Goal: Task Accomplishment & Management: Complete application form

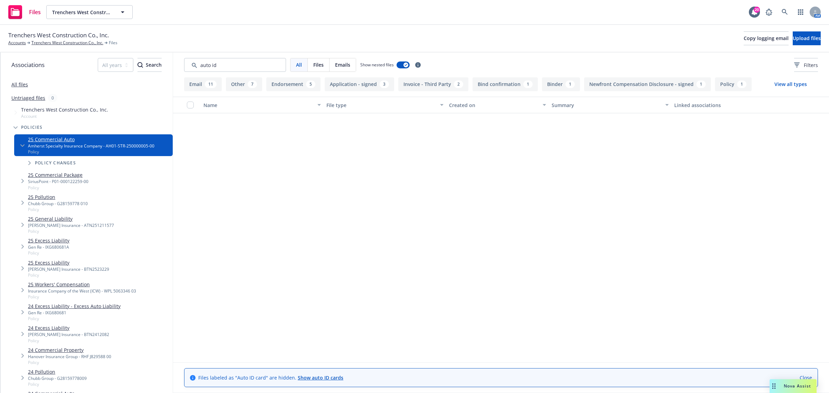
scroll to position [518, 0]
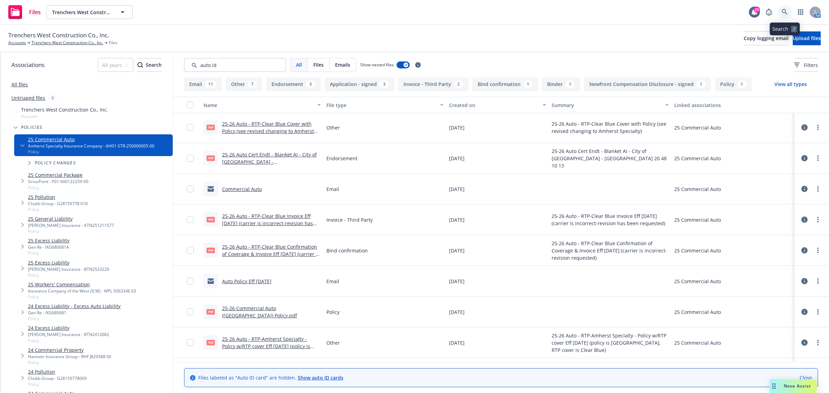
click at [782, 12] on icon at bounding box center [785, 12] width 6 height 6
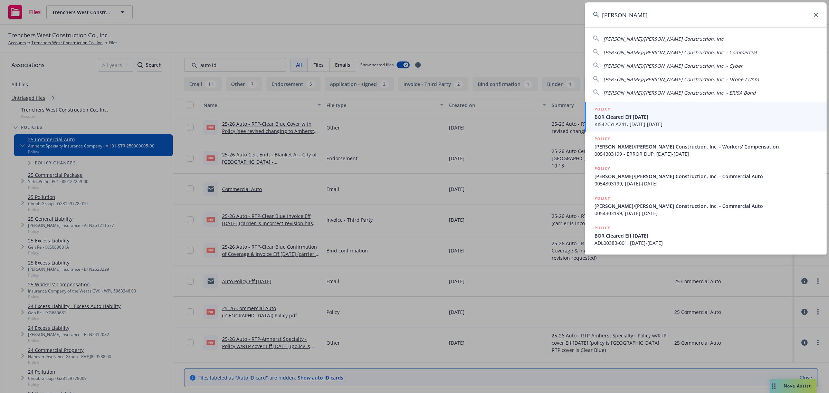
click at [631, 35] on div "[PERSON_NAME]/[PERSON_NAME] Construction, Inc." at bounding box center [663, 39] width 121 height 8
type input "[PERSON_NAME]/[PERSON_NAME] Construction, Inc."
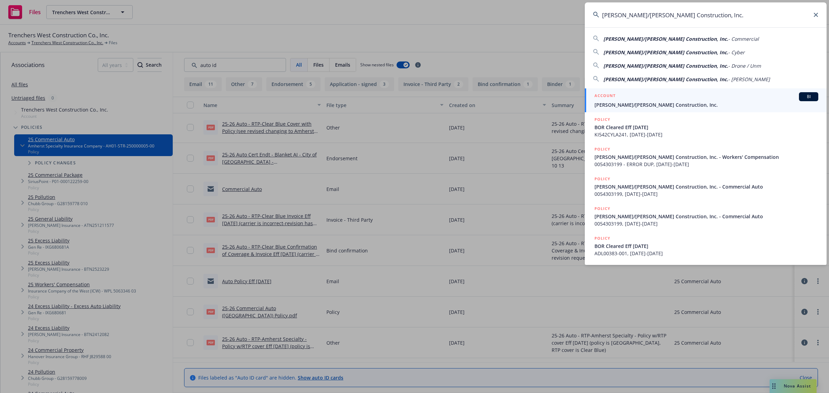
click at [629, 97] on div "ACCOUNT BI" at bounding box center [706, 96] width 224 height 9
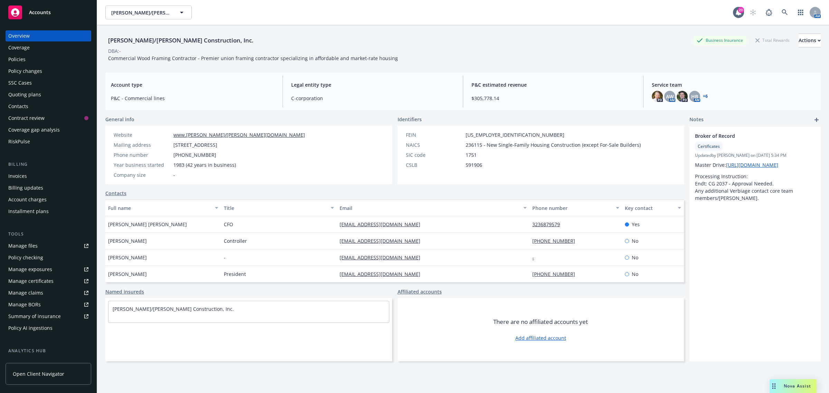
click at [30, 61] on div "Policies" at bounding box center [48, 59] width 80 height 11
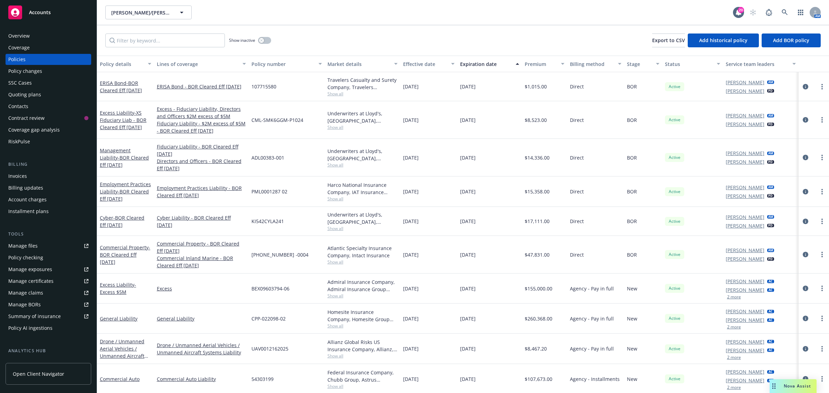
click at [31, 74] on div "Policy changes" at bounding box center [25, 71] width 34 height 11
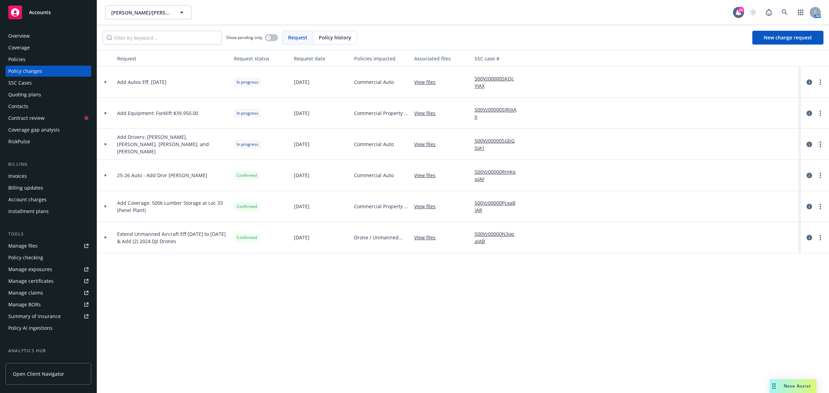
click at [819, 144] on link "more" at bounding box center [820, 144] width 8 height 8
click at [817, 146] on link "more" at bounding box center [820, 144] width 8 height 8
click at [757, 199] on link "Resume workflow" at bounding box center [765, 200] width 118 height 14
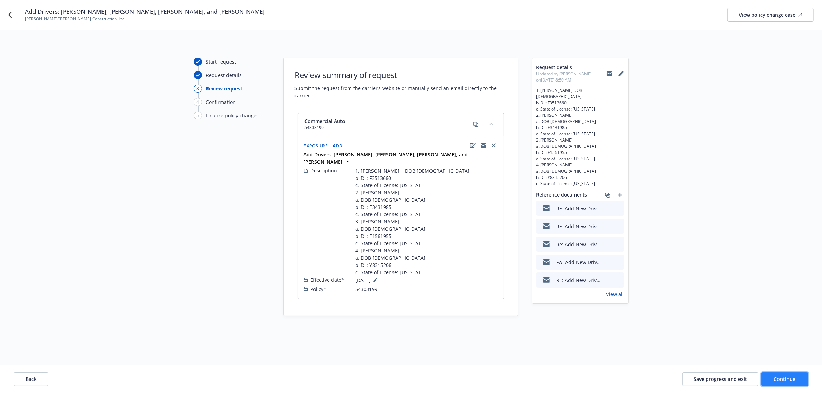
click at [779, 375] on button "Continue" at bounding box center [785, 379] width 47 height 14
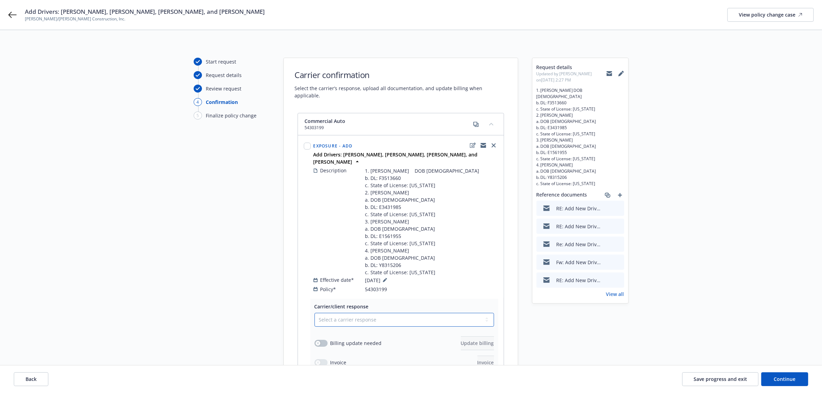
click at [379, 327] on select "Select a carrier response Accepted Accepted with revision No endorsement needed…" at bounding box center [405, 320] width 180 height 14
select select "ACCEPTED"
click at [315, 321] on select "Select a carrier response Accepted Accepted with revision No endorsement needed…" at bounding box center [405, 320] width 180 height 14
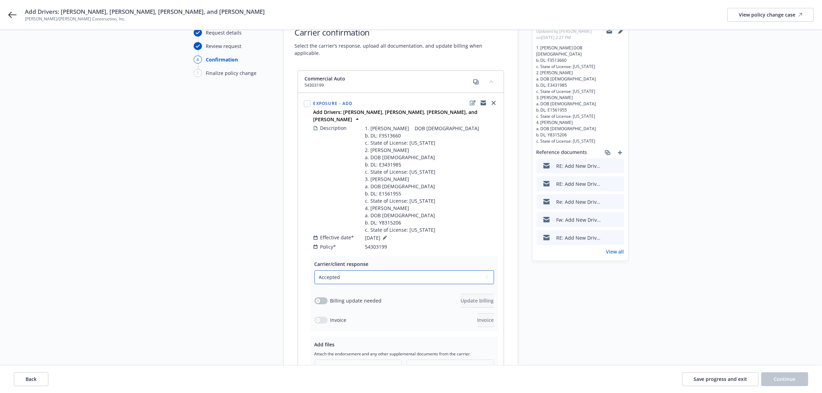
scroll to position [155, 0]
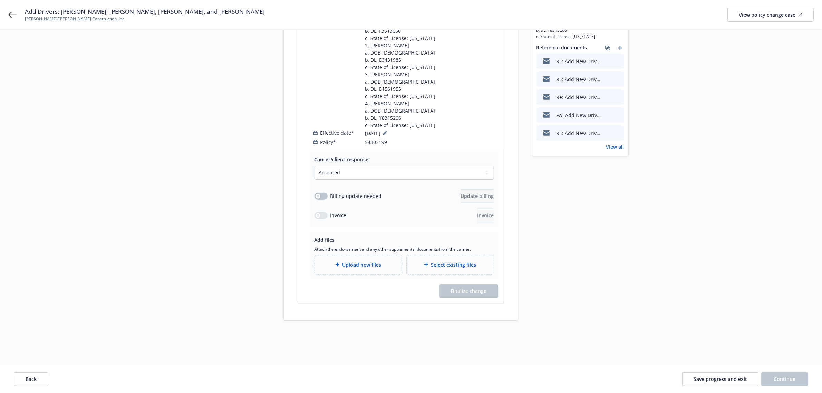
click at [355, 296] on div "Finalize change" at bounding box center [404, 291] width 188 height 14
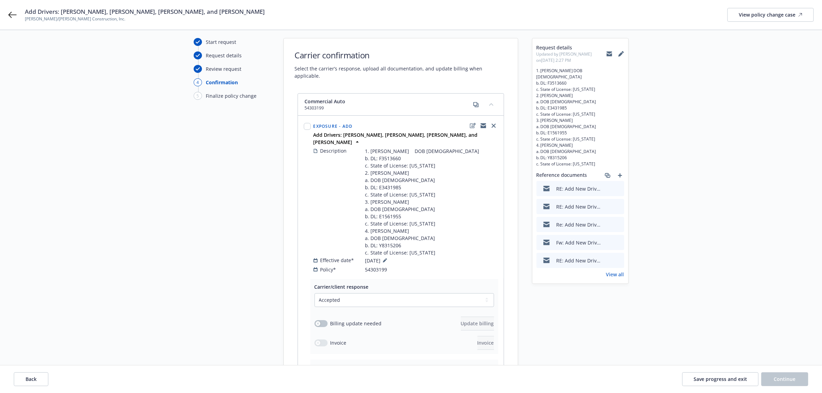
scroll to position [0, 0]
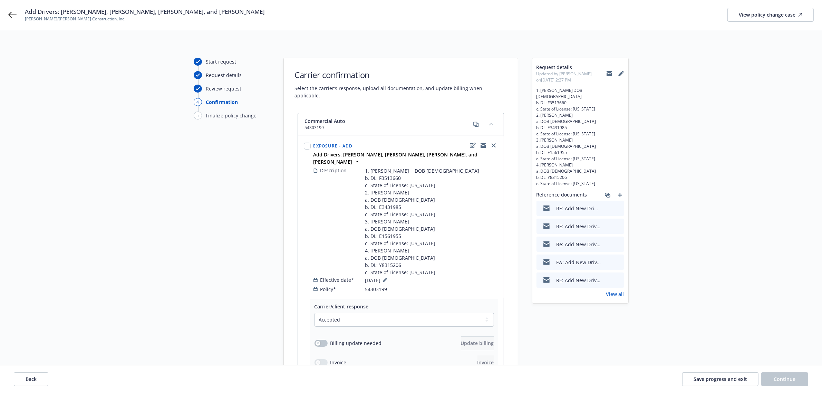
click at [617, 210] on icon "preview file" at bounding box center [618, 207] width 6 height 5
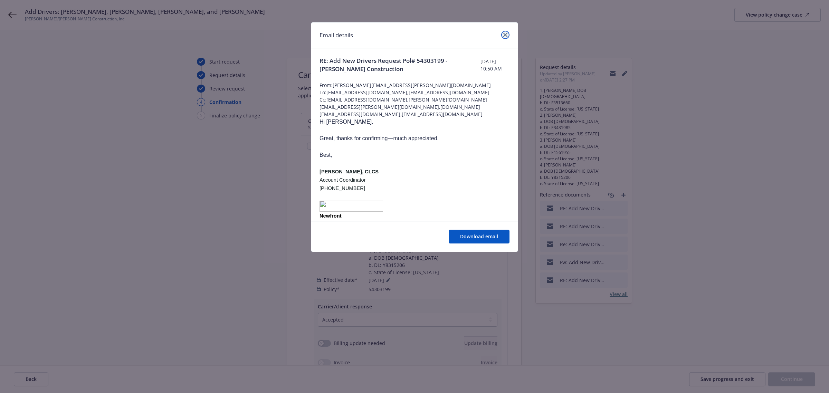
click at [504, 39] on link "close" at bounding box center [505, 35] width 8 height 8
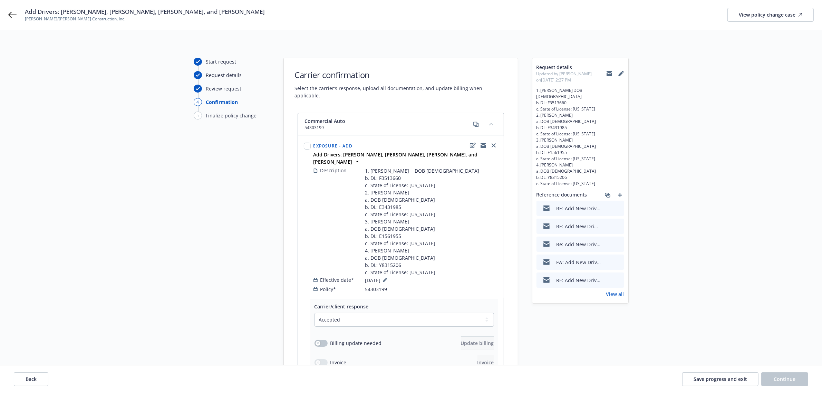
click at [607, 229] on icon "download file" at bounding box center [607, 226] width 6 height 6
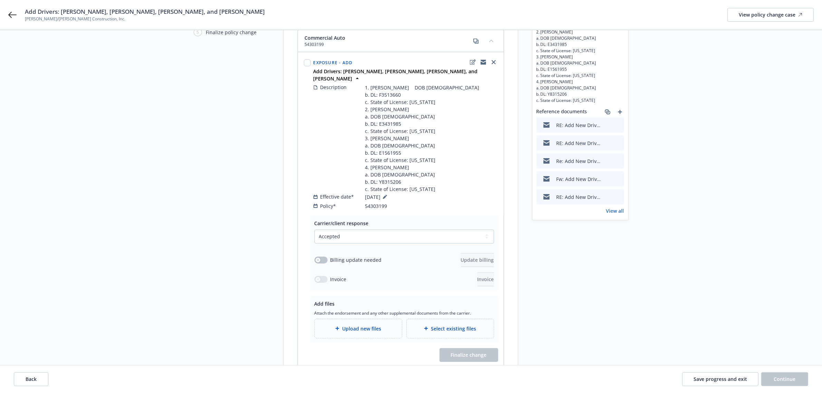
scroll to position [155, 0]
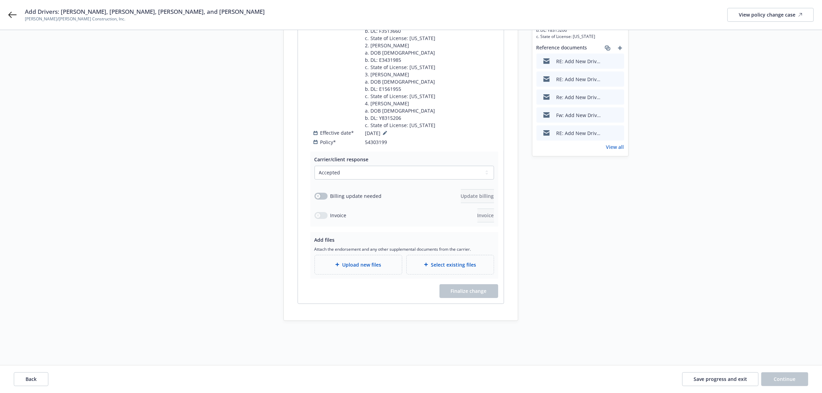
click at [366, 258] on div "Upload new files" at bounding box center [358, 264] width 87 height 19
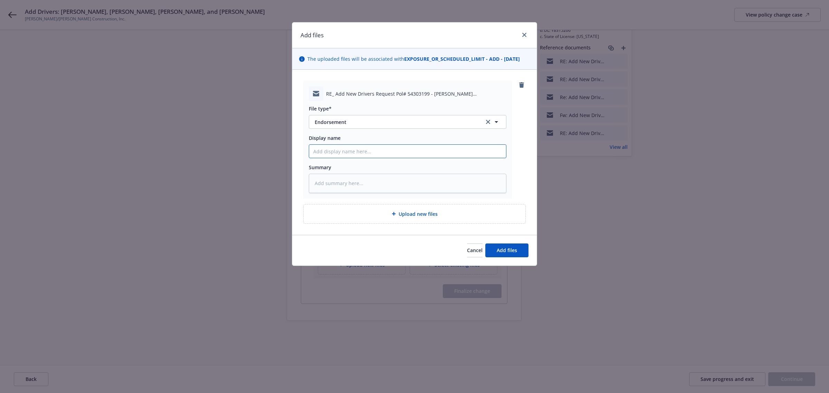
click at [335, 147] on input "Display name" at bounding box center [407, 151] width 197 height 13
type textarea "x"
type input "A"
type textarea "x"
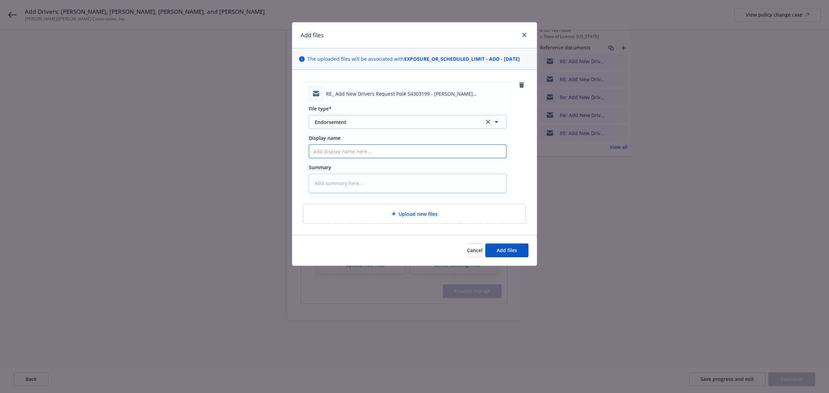
type input "C"
type textarea "x"
type input "Co"
type textarea "x"
type input "Con"
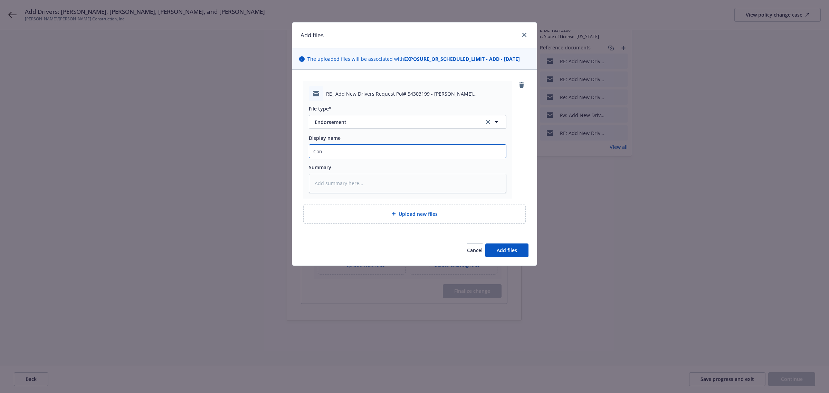
type textarea "x"
type input "Conf"
type textarea "x"
type input "Confi"
type textarea "x"
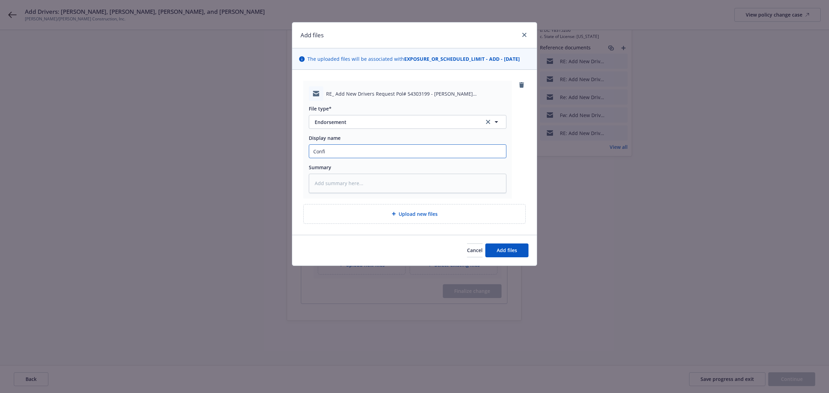
type input "Confir"
type textarea "x"
type input "Confirm"
type textarea "x"
type input "Confirma"
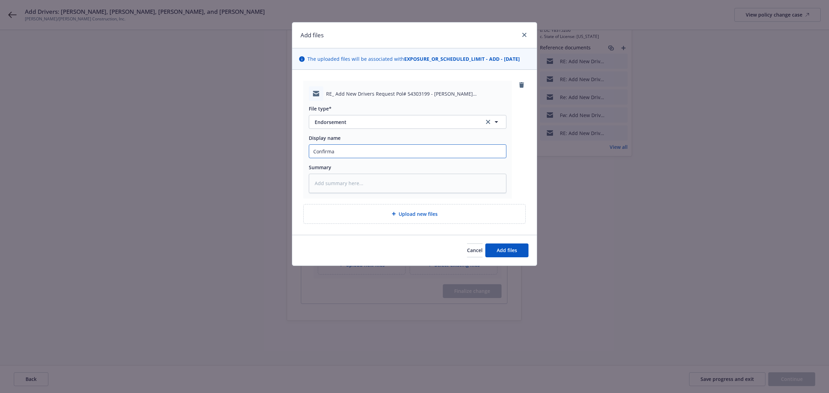
type textarea "x"
type input "Confirmat"
type textarea "x"
type input "Confirmati"
type textarea "x"
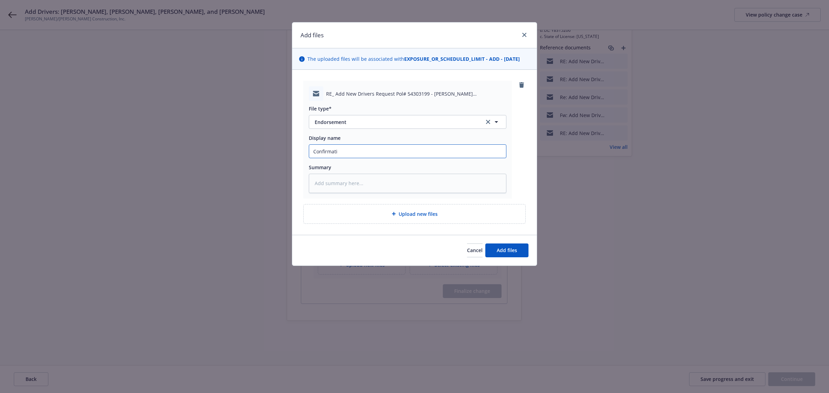
type input "Confirmatio"
type textarea "x"
type input "Confirmation"
type textarea "x"
type input "Confirmation"
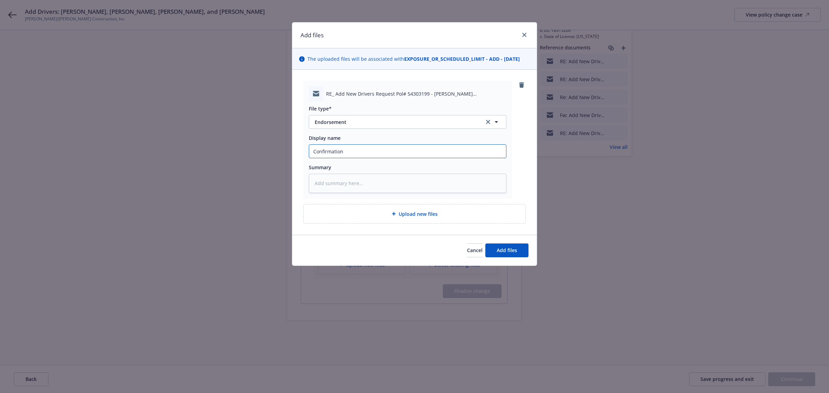
type textarea "x"
type input "Confirmation o"
type textarea "x"
type input "Confirmation of"
type textarea "x"
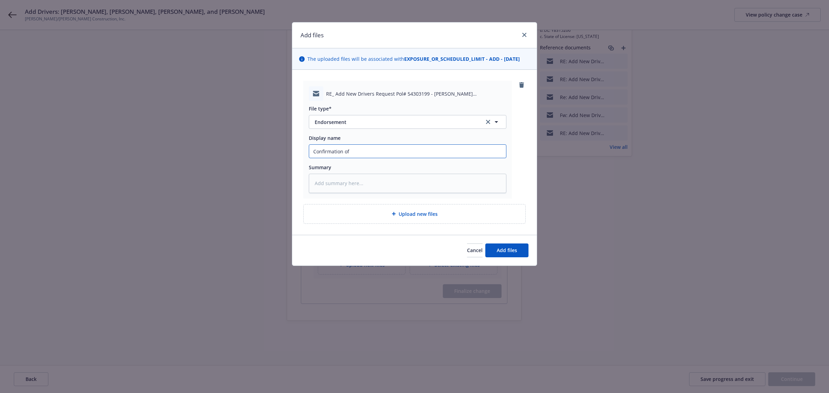
type input "Confirmation of"
type textarea "x"
type input "Confirmation of A"
type textarea "x"
type input "Confirmation of Ad"
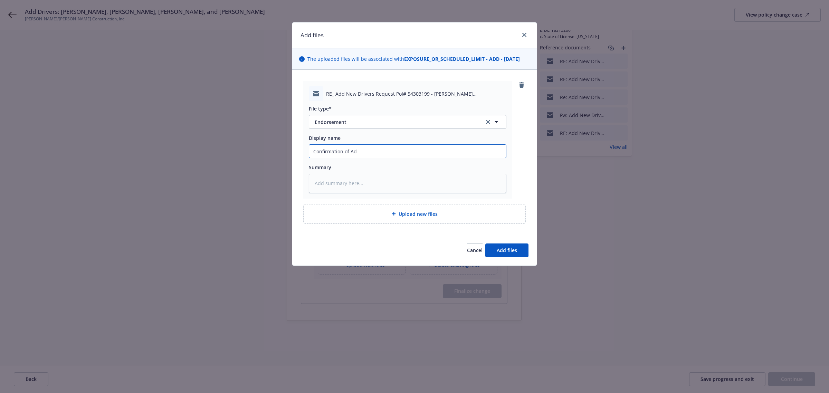
type textarea "x"
type input "Confirmation of Add"
type textarea "x"
type input "Confirmation of Add"
type textarea "x"
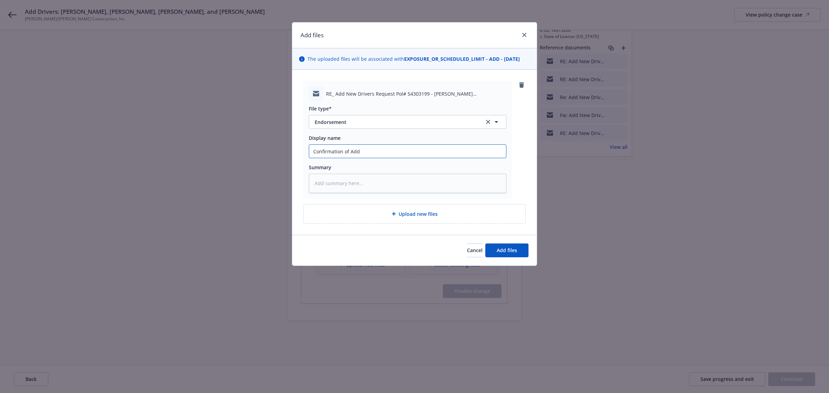
type input "Confirmation of Add N"
type textarea "x"
type input "Confirmation of Add Ne"
type textarea "x"
type input "Confirmation of Add New"
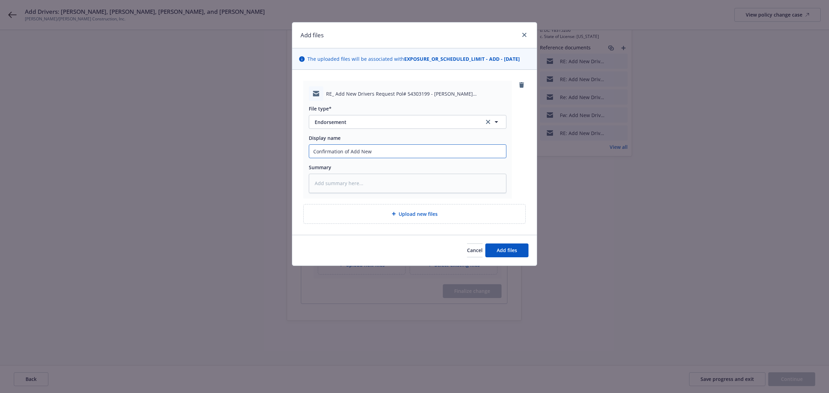
type textarea "x"
type input "Confirmation of Add New"
type textarea "x"
type input "Confirmation of Add New"
type textarea "x"
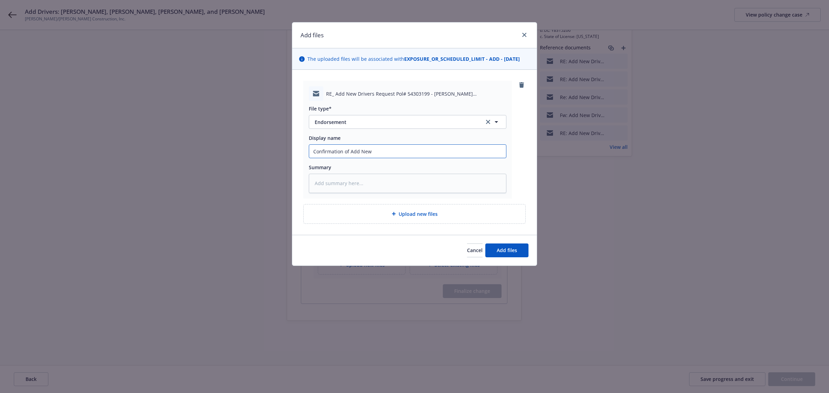
type input "Confirmation of Add Ne"
type textarea "x"
type input "Confirmation of Add N"
type textarea "x"
type input "Confirmation of Add"
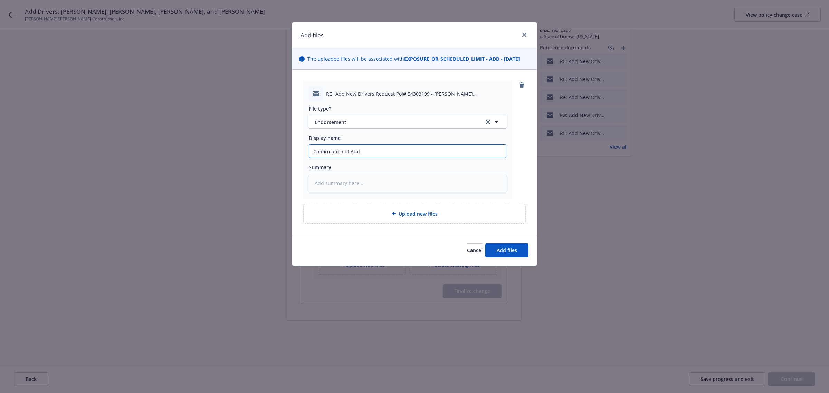
type textarea "x"
type input "Confirmation of Add"
type textarea "x"
type input "Confirmation of Ad"
type textarea "x"
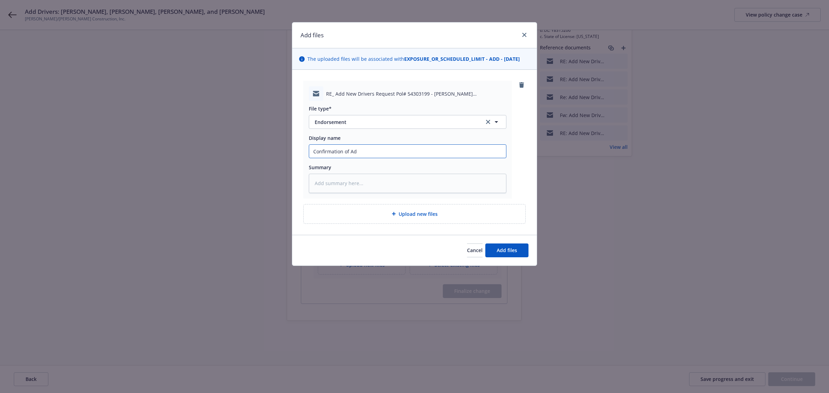
type input "Confirmation of A"
type textarea "x"
type input "Confirmation of"
type textarea "x"
type input "Confirmation of"
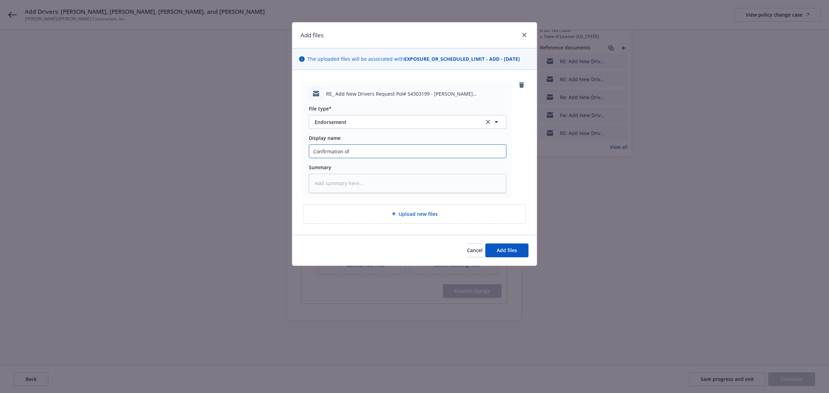
type textarea "x"
type input "Confirmation"
type textarea "x"
type input "Confirmation"
type textarea "x"
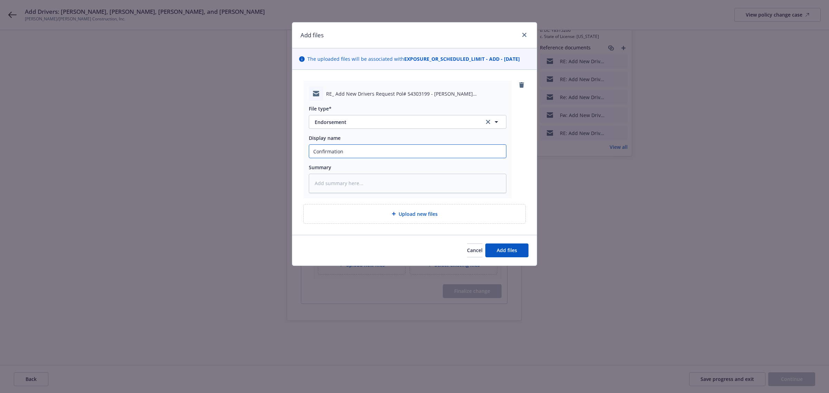
type input "Confirmation"
type textarea "x"
type input "Confirmation N"
type textarea "x"
type input "Confirmation Ne"
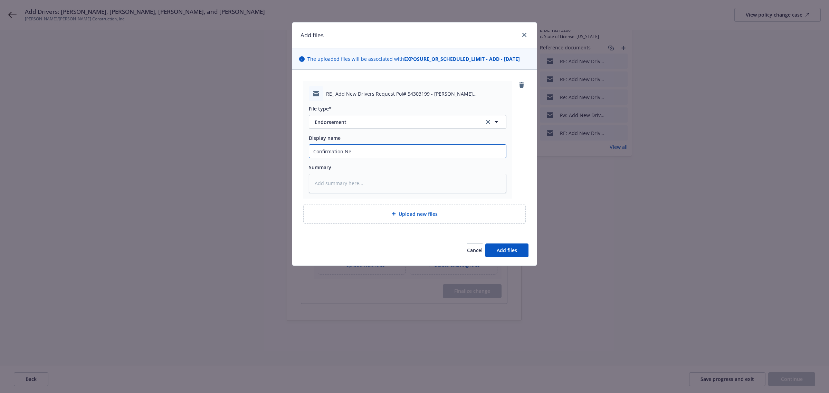
type textarea "x"
type input "Confirmation New"
type textarea "x"
type input "Confirmation New"
type textarea "x"
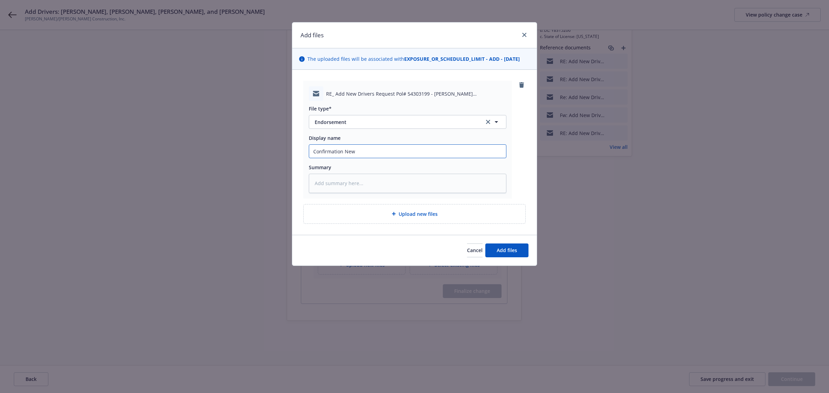
type input "Confirmation New D"
type textarea "x"
type input "Confirmation New Dr"
type textarea "x"
type input "Confirmation New Dri"
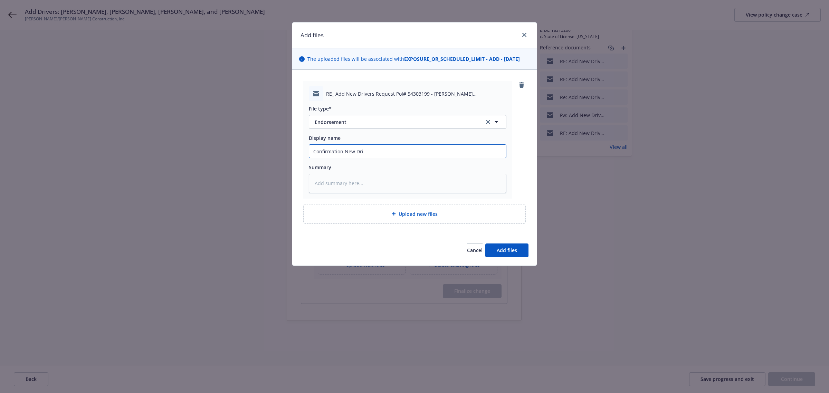
type textarea "x"
type input "Confirmation [GEOGRAPHIC_DATA]"
type textarea "x"
type input "Confirmation New Drive"
type textarea "x"
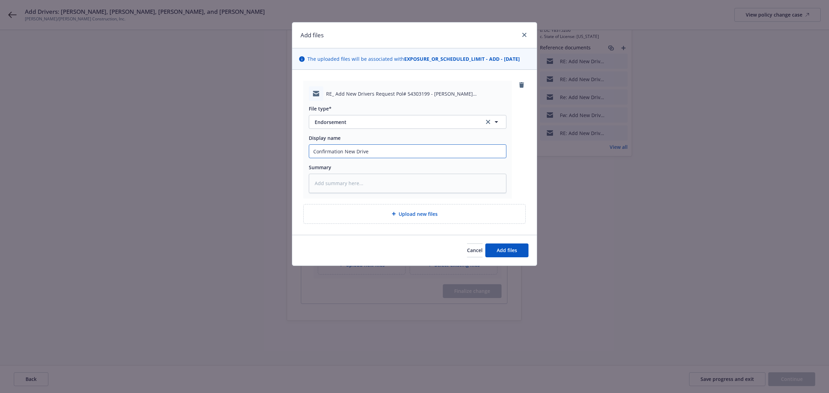
type input "Confirmation New Driver"
type textarea "x"
type input "Confirmation New Drivers"
type textarea "x"
type input "Confirmation New Drivers"
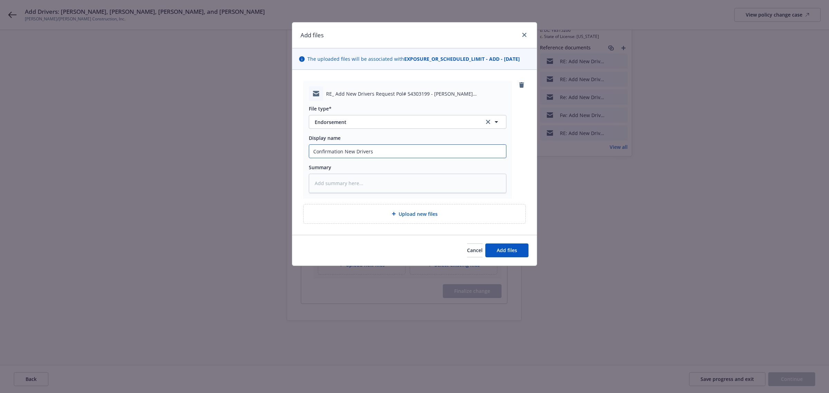
type textarea "x"
type input "Confirmation New Drivers A"
type textarea "x"
type input "Confirmation New Drivers Ad"
type textarea "x"
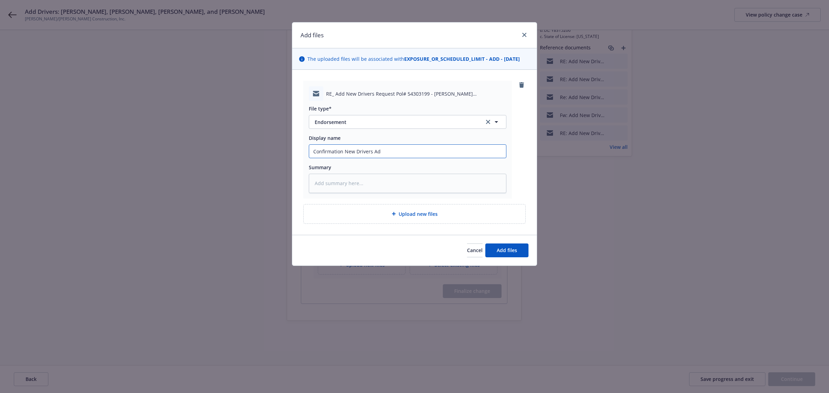
type input "Confirmation New Drivers Add"
type textarea "x"
type input "Confirmation New Drivers Adde"
type textarea "x"
type input "Confirmation New Drivers Added"
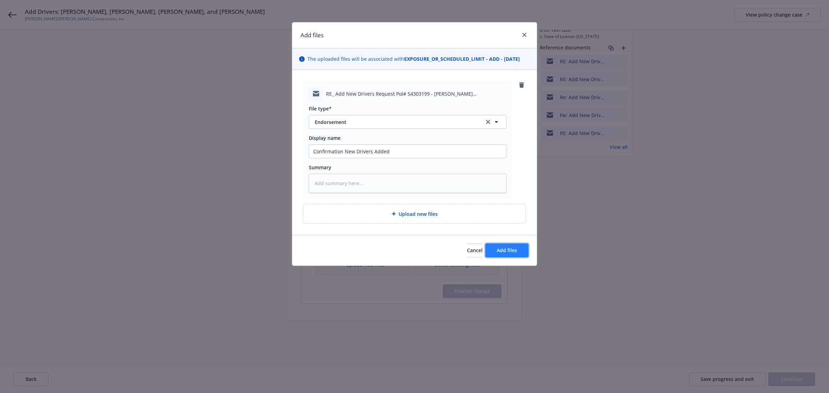
click at [503, 252] on span "Add files" at bounding box center [507, 250] width 20 height 7
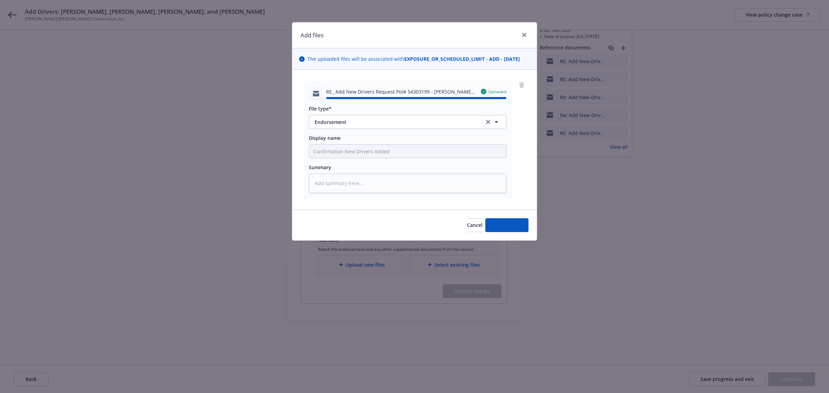
type textarea "x"
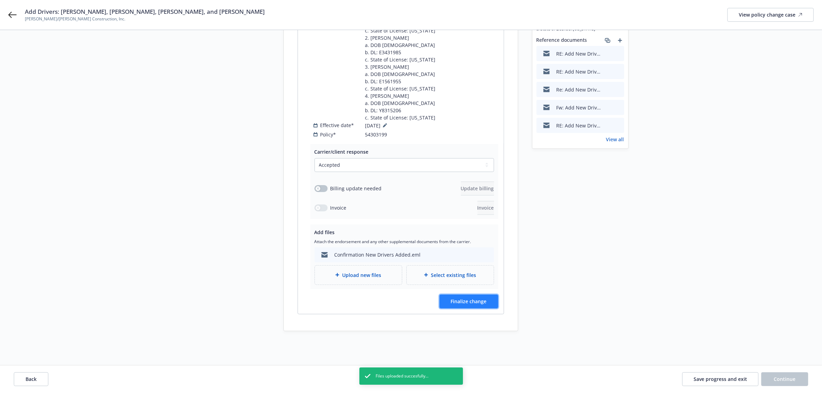
click at [467, 305] on span "Finalize change" at bounding box center [469, 301] width 36 height 7
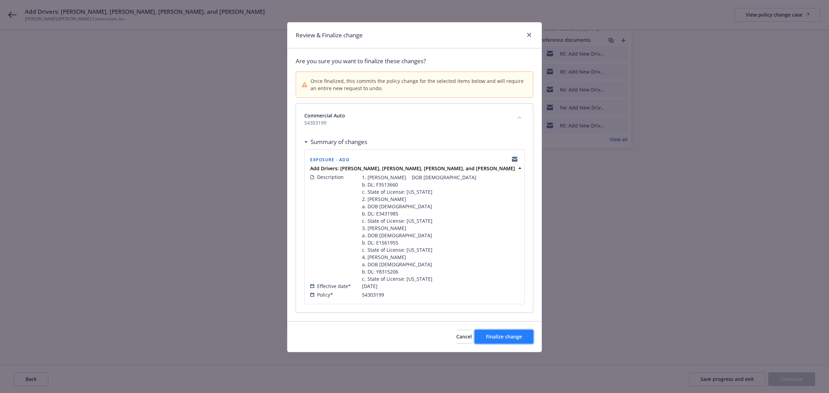
click at [495, 340] on span "Finalize change" at bounding box center [504, 336] width 36 height 7
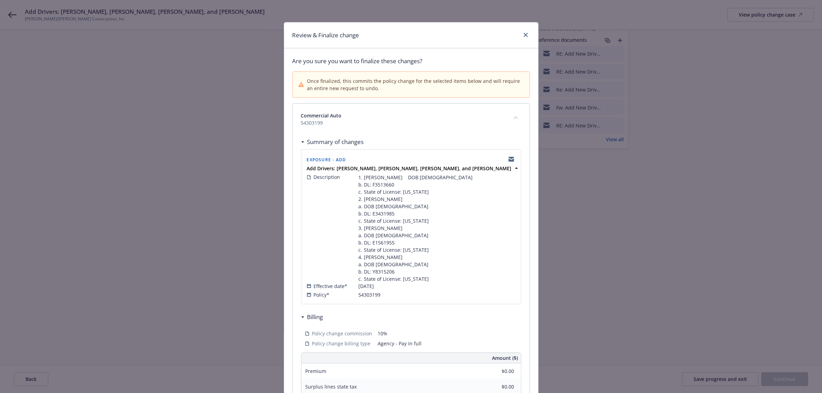
scroll to position [0, 0]
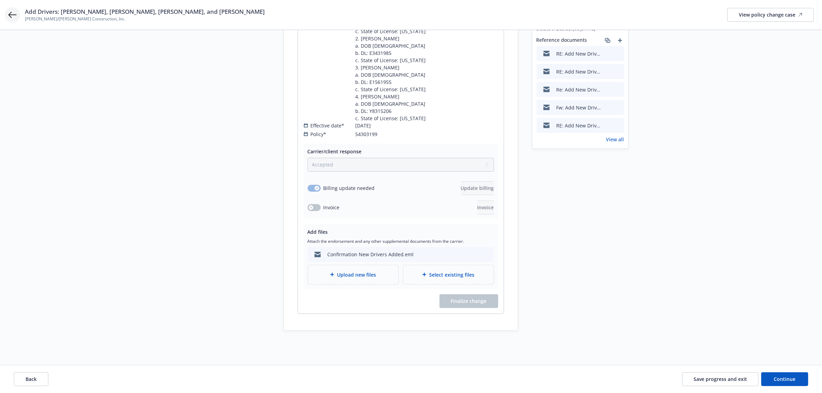
click at [14, 18] on icon at bounding box center [12, 15] width 8 height 8
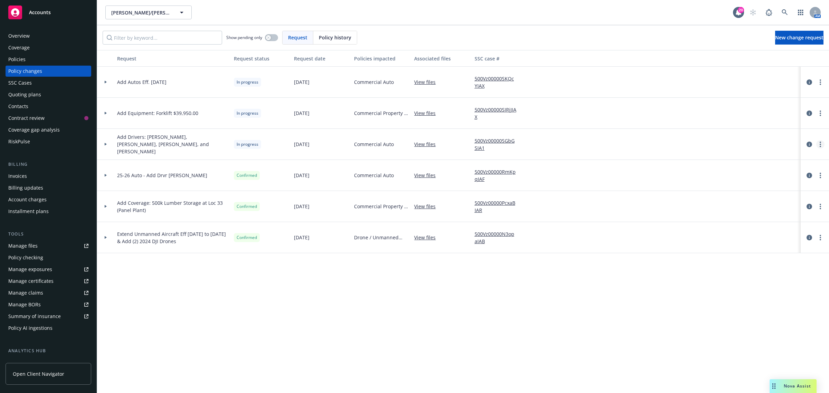
click at [822, 143] on link "more" at bounding box center [820, 144] width 8 height 8
click at [753, 193] on link "Resume workflow" at bounding box center [765, 200] width 118 height 14
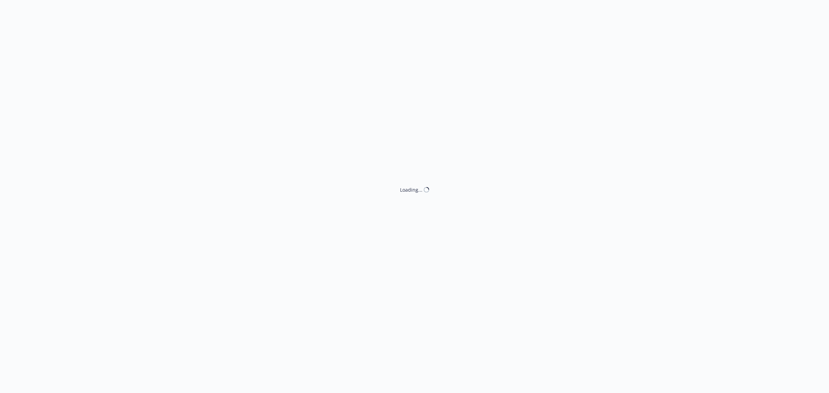
select select "ACCEPTED"
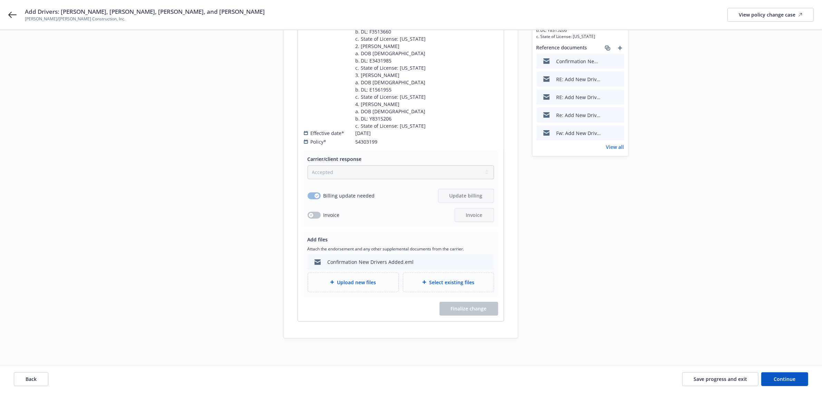
scroll to position [165, 0]
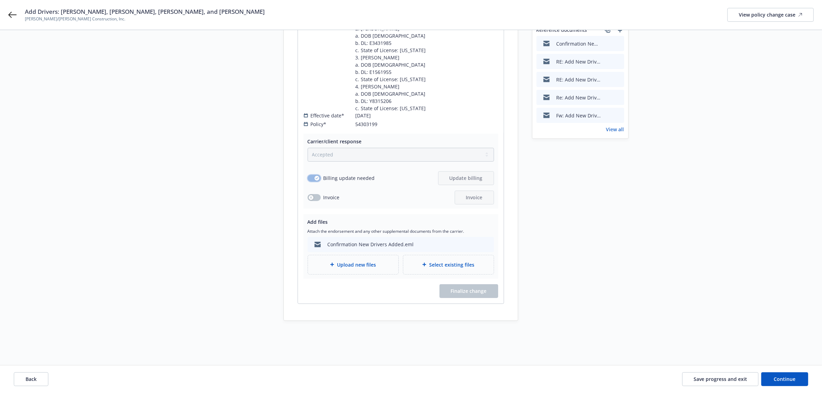
click at [316, 179] on icon "button" at bounding box center [317, 178] width 3 height 2
click at [800, 377] on button "Continue" at bounding box center [785, 379] width 47 height 14
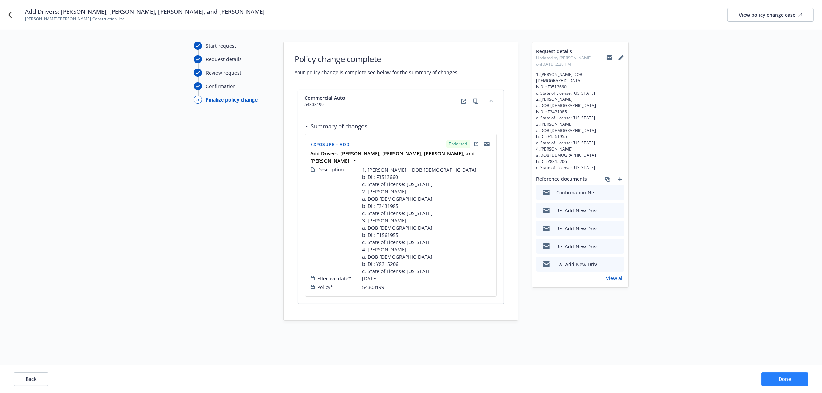
scroll to position [31, 0]
click at [787, 381] on span "Done" at bounding box center [785, 379] width 12 height 7
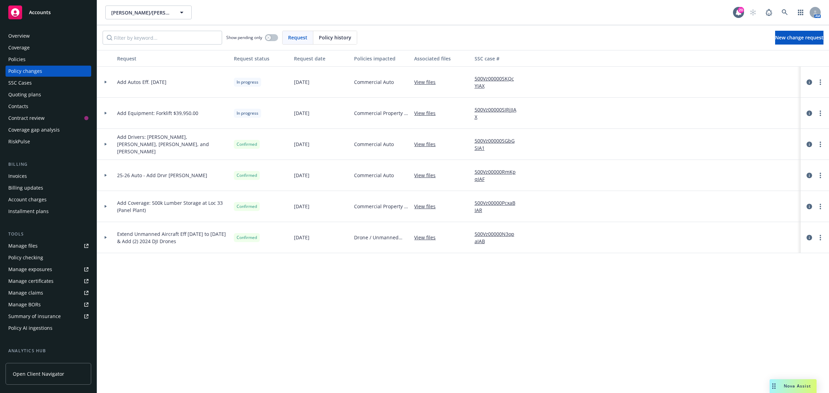
click at [108, 81] on div at bounding box center [106, 82] width 12 height 2
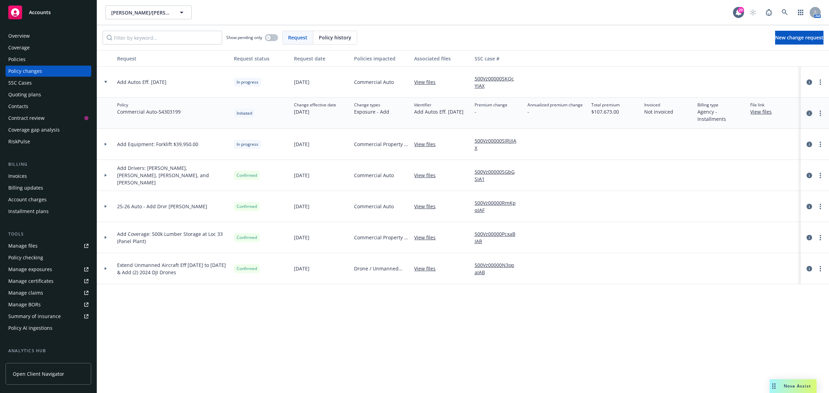
click at [811, 113] on icon "circleInformation" at bounding box center [809, 114] width 6 height 6
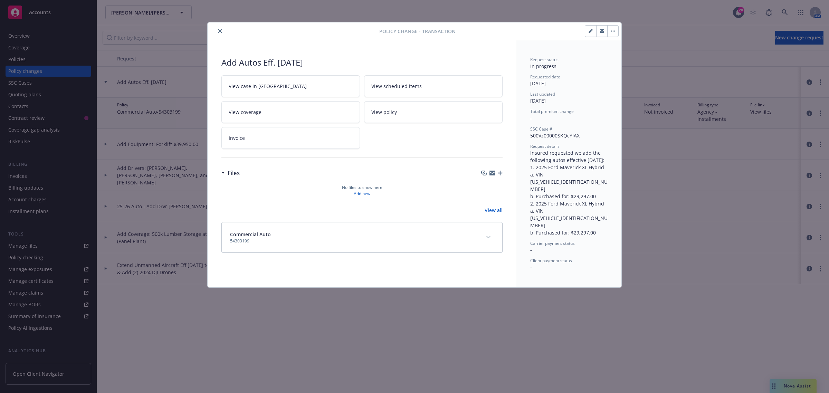
click at [218, 29] on icon "close" at bounding box center [220, 31] width 4 height 4
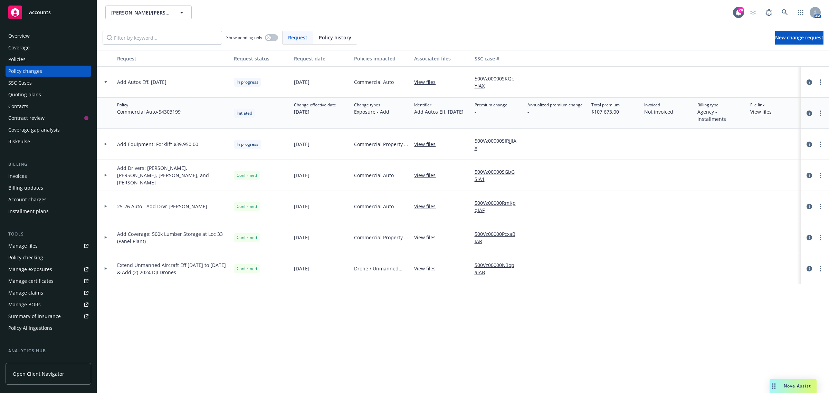
click at [757, 114] on link "View files" at bounding box center [763, 111] width 27 height 7
click at [821, 111] on link "more" at bounding box center [820, 113] width 8 height 8
click at [735, 139] on link "Resume workflow" at bounding box center [765, 141] width 118 height 14
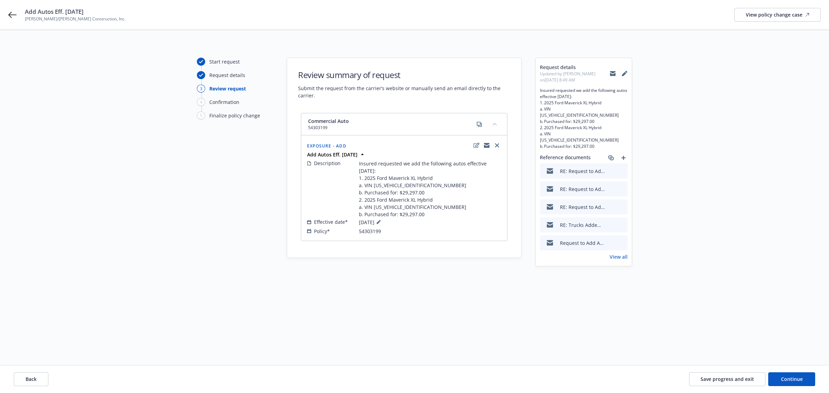
click at [620, 222] on icon "preview file" at bounding box center [621, 224] width 6 height 5
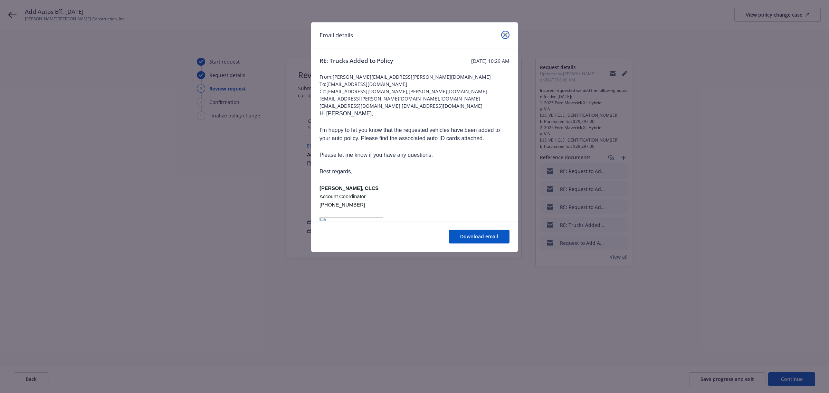
click at [503, 37] on link "close" at bounding box center [505, 35] width 8 height 8
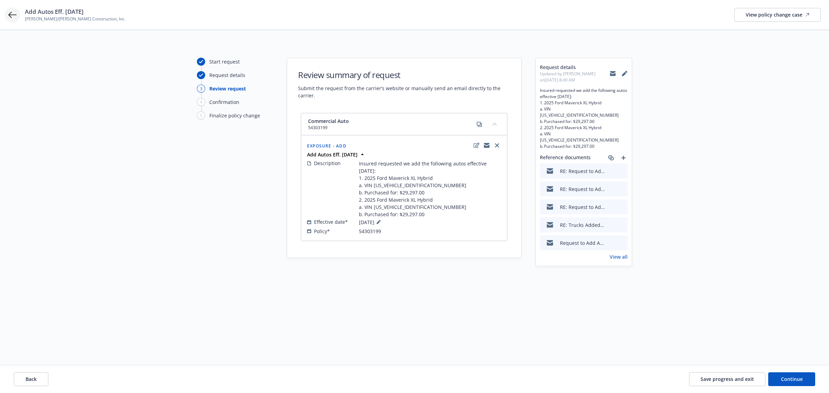
click at [9, 16] on icon at bounding box center [12, 15] width 8 height 8
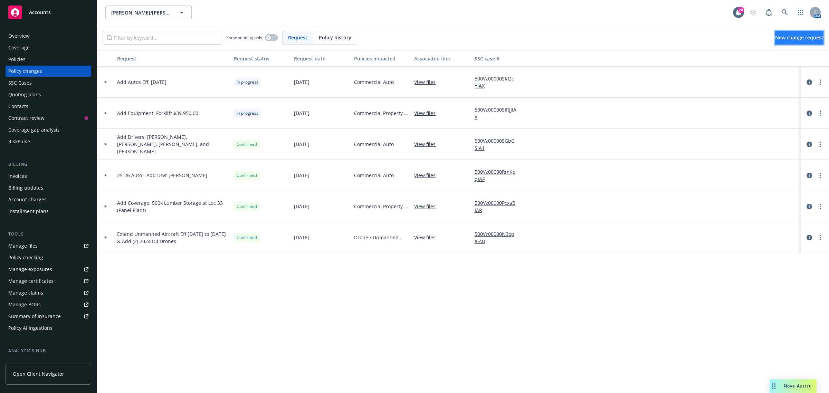
click at [778, 38] on span "New change request" at bounding box center [799, 37] width 48 height 7
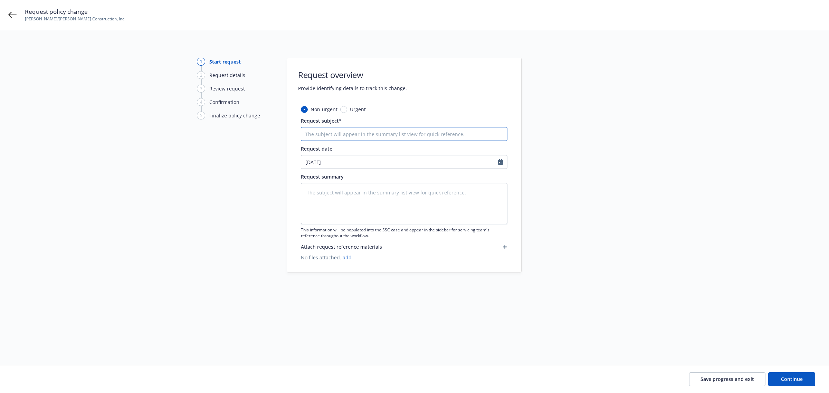
click at [353, 135] on input "Request subject*" at bounding box center [404, 134] width 207 height 14
paste input "Mailing Address Correction"
type textarea "x"
type input "Mailing Address Correction"
click at [313, 192] on textarea at bounding box center [404, 203] width 207 height 41
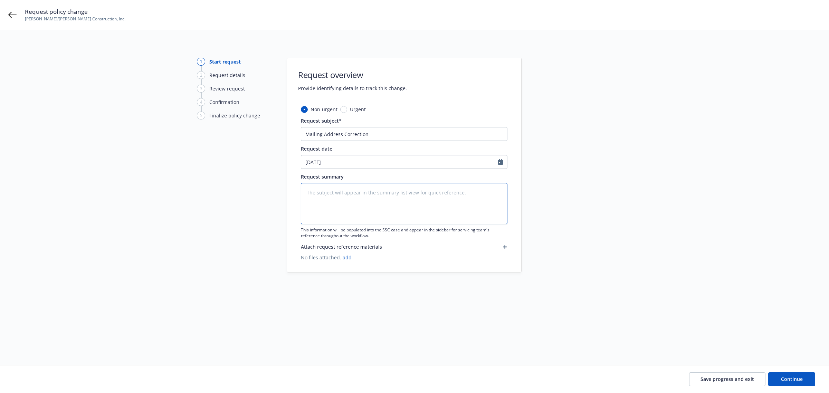
paste textarea "Kindly endorse both policies to reflect the correct mailing address to: 13806 S…"
type textarea "x"
type textarea "Kindly endorse both policies to reflect the correct mailing address to: 13806 S…"
click at [346, 258] on link "add" at bounding box center [347, 257] width 9 height 7
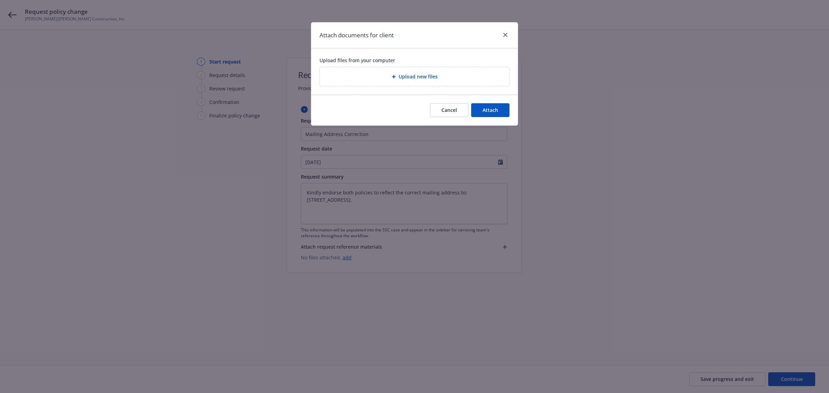
type textarea "x"
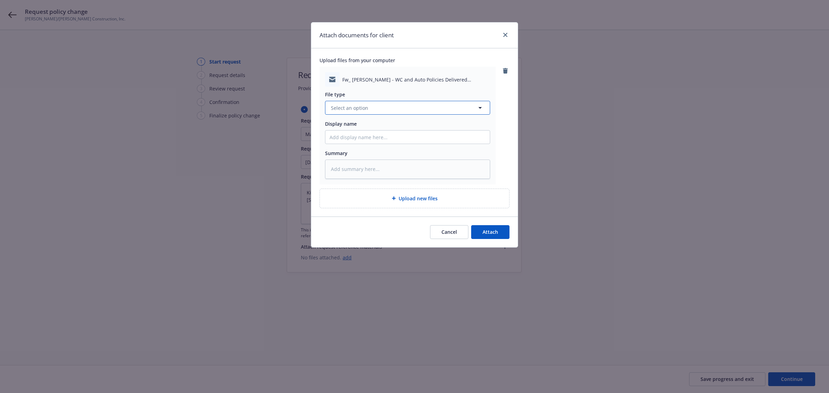
click at [351, 111] on span "Select an option" at bounding box center [349, 107] width 37 height 7
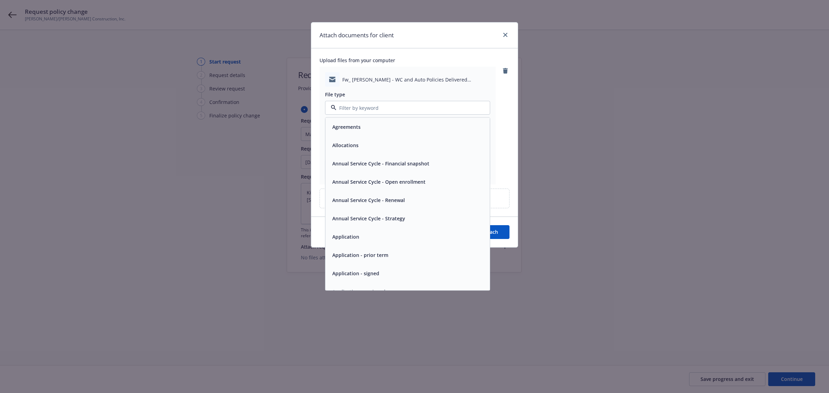
type input "e"
click at [341, 234] on span "Email" at bounding box center [338, 236] width 13 height 7
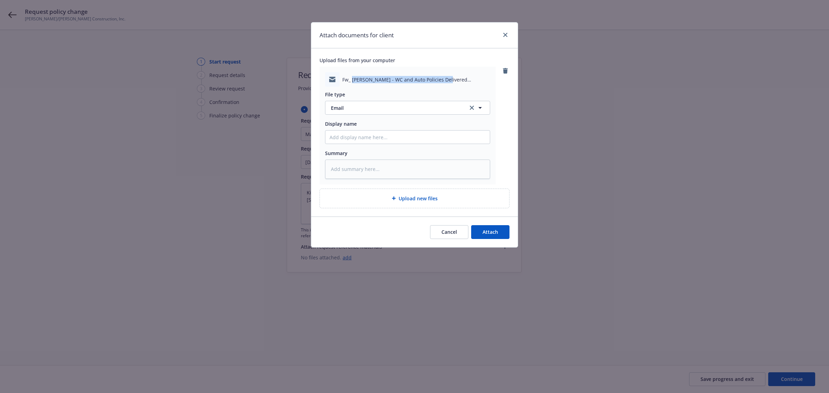
drag, startPoint x: 352, startPoint y: 79, endPoint x: 440, endPoint y: 80, distance: 88.1
click at [440, 80] on span "Fw_ Elliott Drinkward - WC and Auto Policies Delivered 9_3_2025.msg" at bounding box center [416, 79] width 148 height 7
copy span "Elliott Drinkward - WC and Auto Policies"
click at [364, 139] on input "Display name" at bounding box center [407, 137] width 164 height 13
paste input "Elliott Drinkward - WC and Auto Policies"
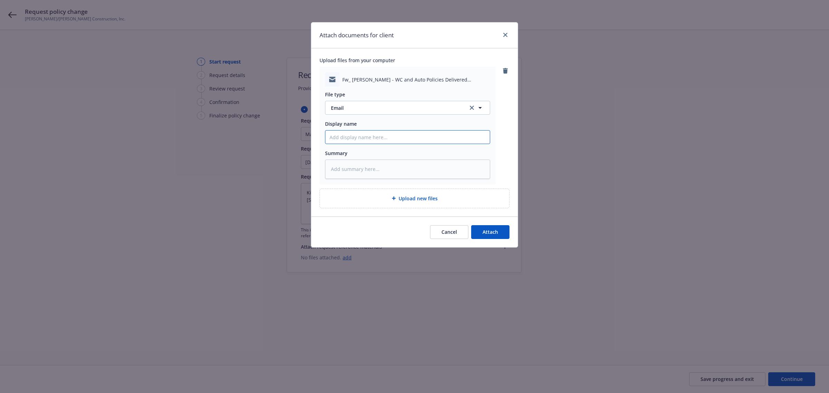
type textarea "x"
type input "Elliott Drinkward - WC and Auto Policies"
click at [507, 35] on icon "close" at bounding box center [505, 35] width 4 height 4
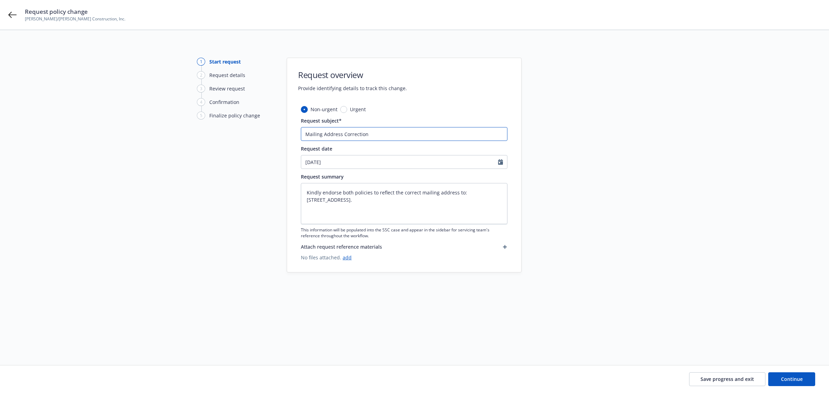
click at [377, 134] on input "Mailing Address Correction" at bounding box center [404, 134] width 207 height 14
type textarea "x"
type input "Mailing Address Correction"
type textarea "x"
type input "Mailing Address Correction 2"
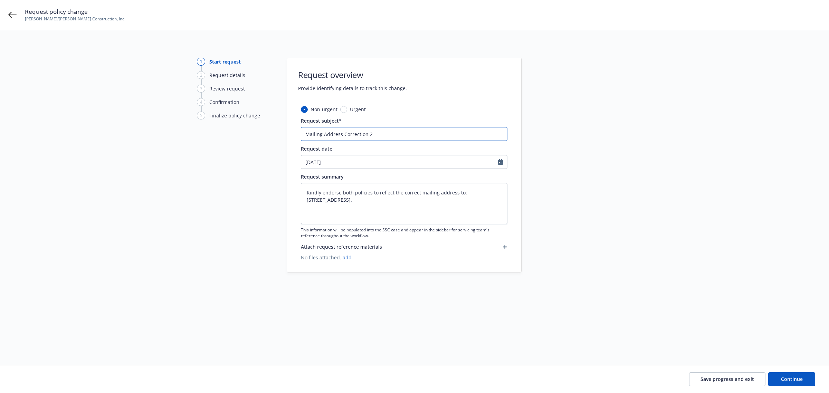
type textarea "x"
type input "Mailing Address Correction"
type textarea "x"
type input "Mailing Address Correction -"
type textarea "x"
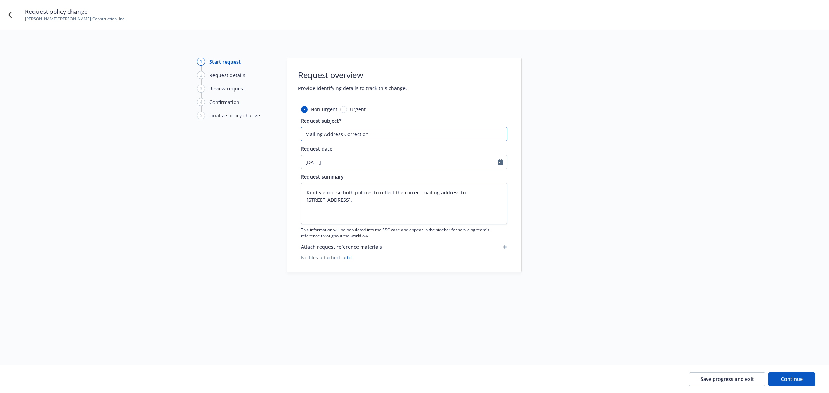
type input "Mailing Address Correction -"
type textarea "x"
type input "Mailing Address Correction -"
type textarea "x"
type input "Mailing Address Correction"
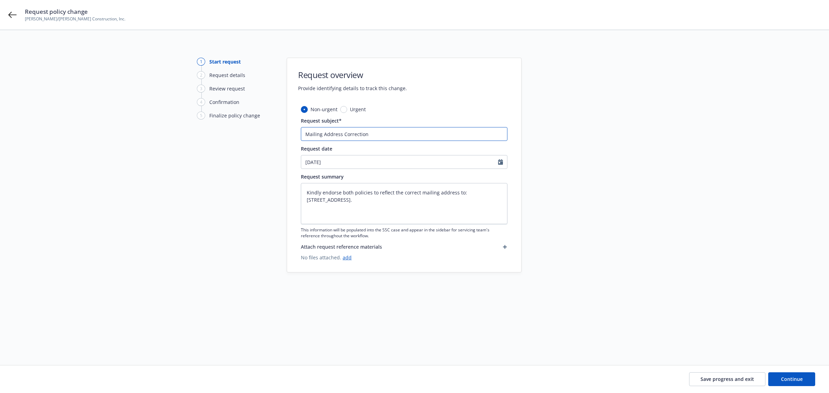
type textarea "x"
type input "Mailing Address Correction"
type textarea "x"
type input "Mailing Address Correction:"
type textarea "x"
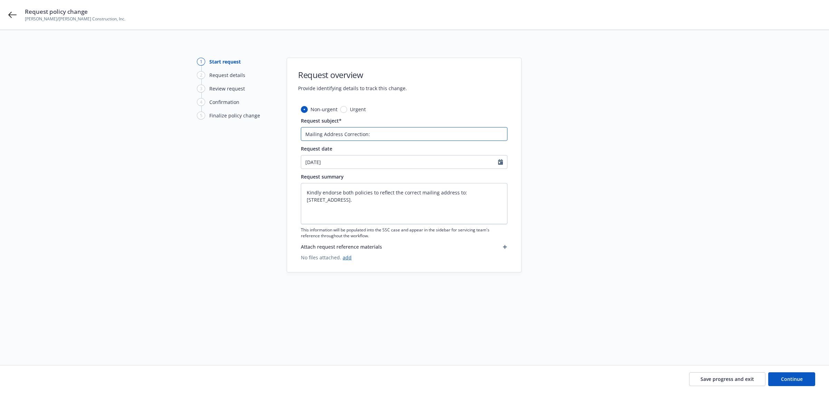
type input "Mailing Address Correction:"
type textarea "x"
type input "Mailing Address Correction: 2"
type textarea "x"
type input "Mailing Address Correction: 25"
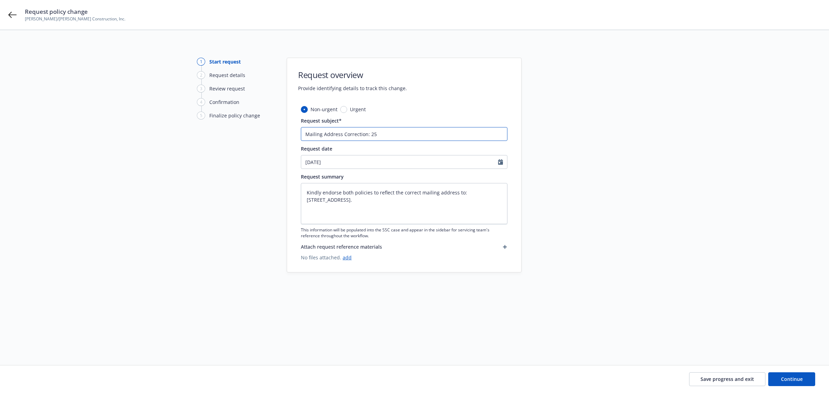
type textarea "x"
type input "Mailing Address Correction: 25-"
type textarea "x"
type input "Mailing Address Correction: 25-2"
type textarea "x"
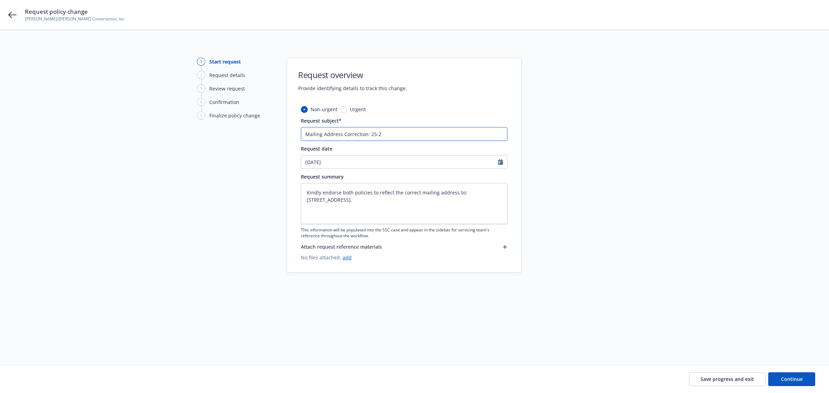
type input "Mailing Address Correction: 25-26"
type textarea "x"
type input "Mailing Address Correction: 25-26"
type textarea "x"
type input "Mailing Address Correction: 25-26 A"
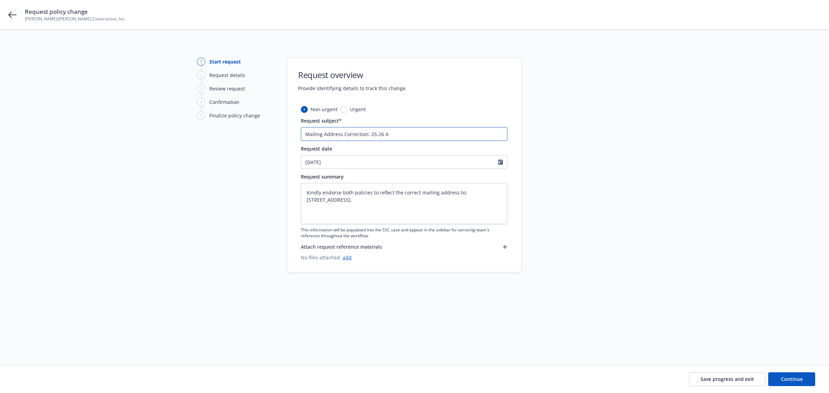
type textarea "x"
type input "Mailing Address Correction: 25-26 Au"
type textarea "x"
type input "Mailing Address Correction: 25-26 Aut"
type textarea "x"
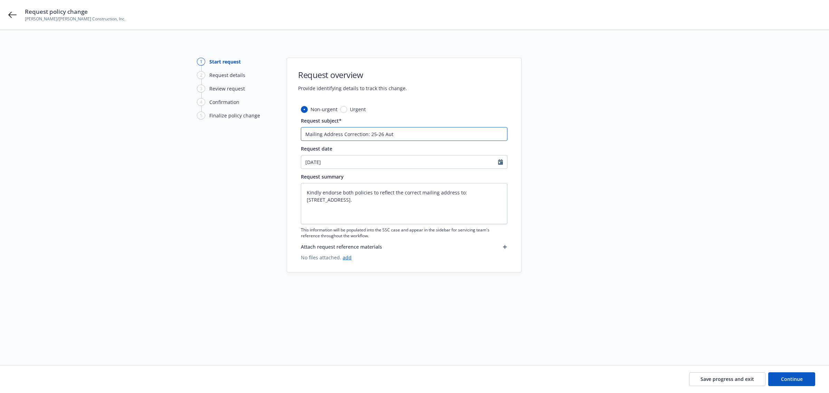
type input "Mailing Address Correction: 25-26 Auto"
type textarea "x"
type input "Mailing Address Correction: 25-26 Auto"
type textarea "x"
type input "Mailing Address Correction: 25-26 Auto P"
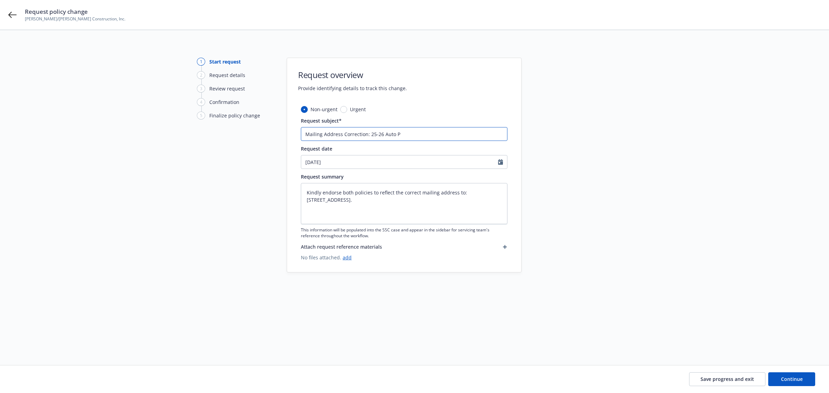
type textarea "x"
type input "Mailing Address Correction: 25-26 Auto Po"
type textarea "x"
type input "Mailing Address Correction: 25-26 Auto Pol"
type textarea "x"
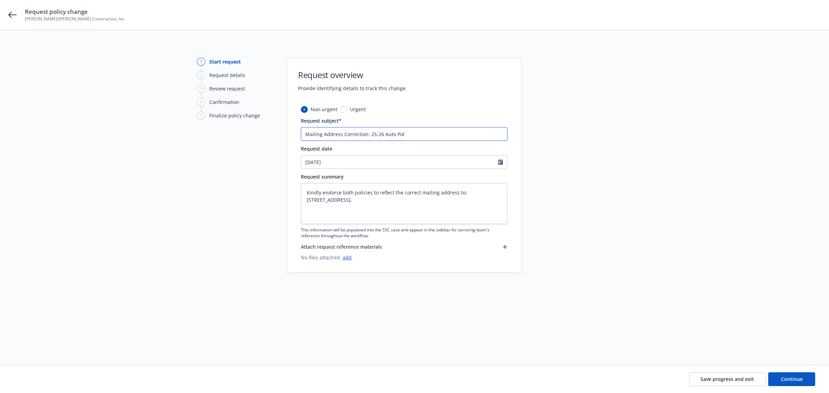
type input "Mailing Address Correction: 25-26 Auto Poli"
type textarea "x"
type input "Mailing Address Correction: 25-26 Auto Polic"
type textarea "x"
type input "Mailing Address Correction: 25-26 Auto Policy"
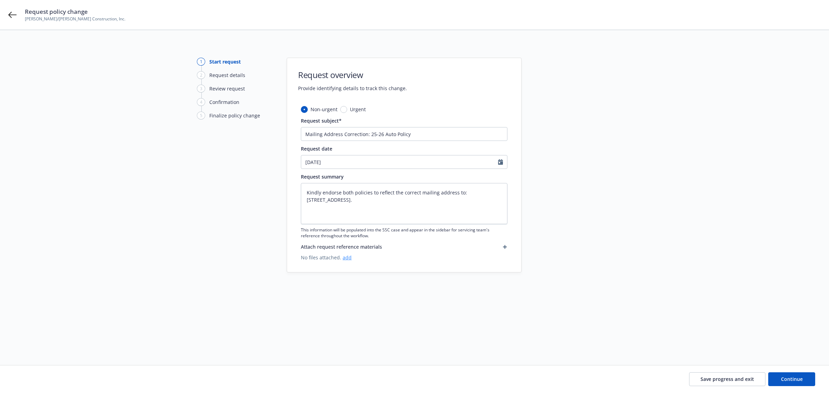
click at [346, 258] on link "add" at bounding box center [347, 257] width 9 height 7
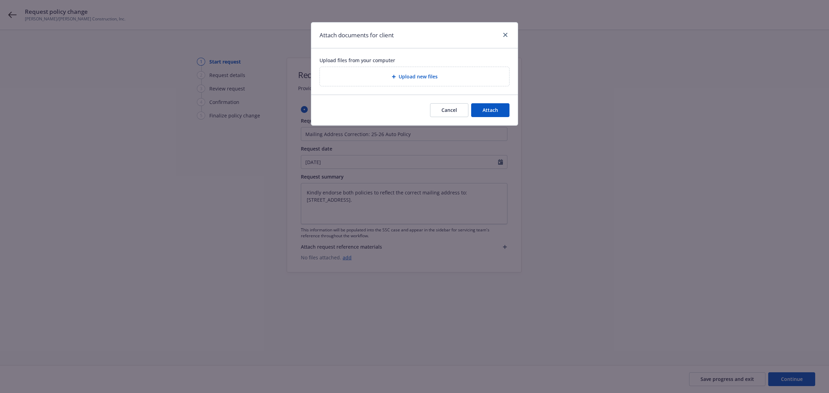
drag, startPoint x: 346, startPoint y: 258, endPoint x: 285, endPoint y: 202, distance: 82.1
click at [285, 202] on div "Attach documents for client Upload files from your computer Upload new files Ca…" at bounding box center [414, 196] width 829 height 393
type textarea "x"
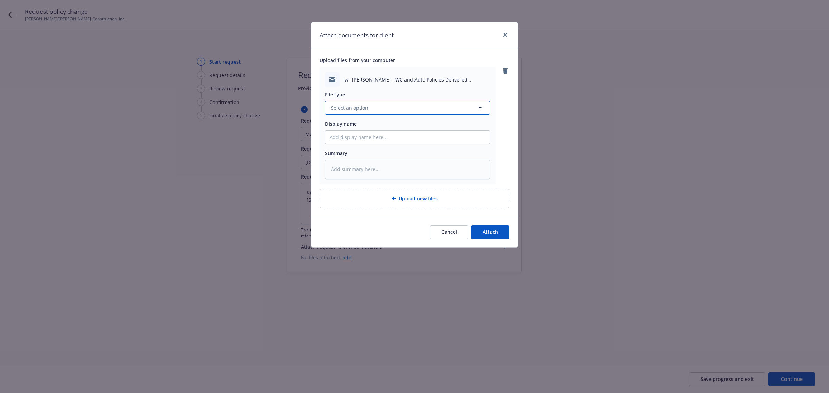
click at [339, 106] on span "Select an option" at bounding box center [349, 107] width 37 height 7
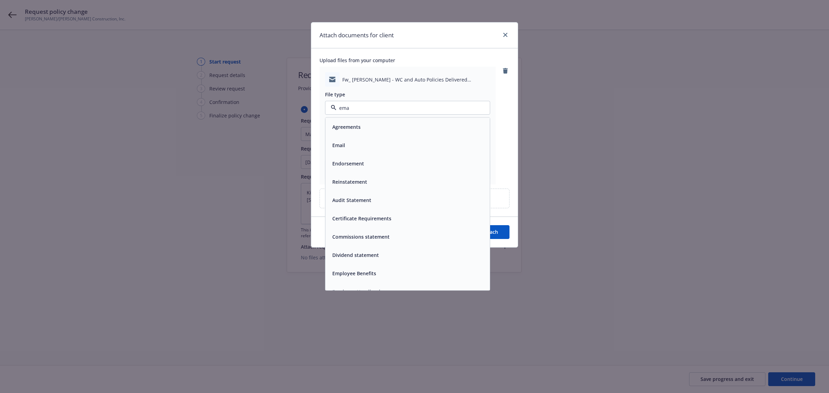
type input "emai"
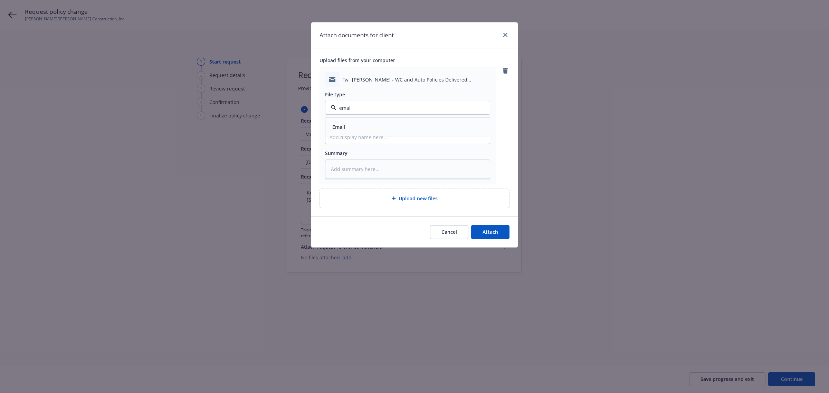
click at [387, 127] on div "Email" at bounding box center [407, 127] width 156 height 10
click at [365, 136] on input "Display name" at bounding box center [407, 137] width 164 height 13
type textarea "x"
type input "R"
type textarea "x"
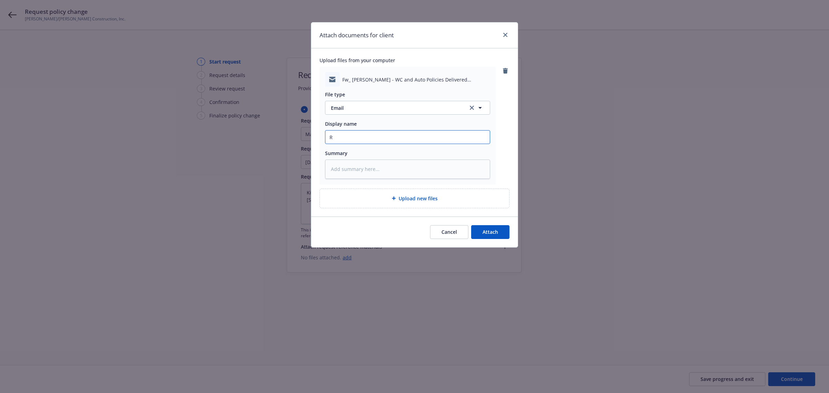
type input "Re"
type textarea "x"
type input "Req"
type textarea "x"
type input "Requ"
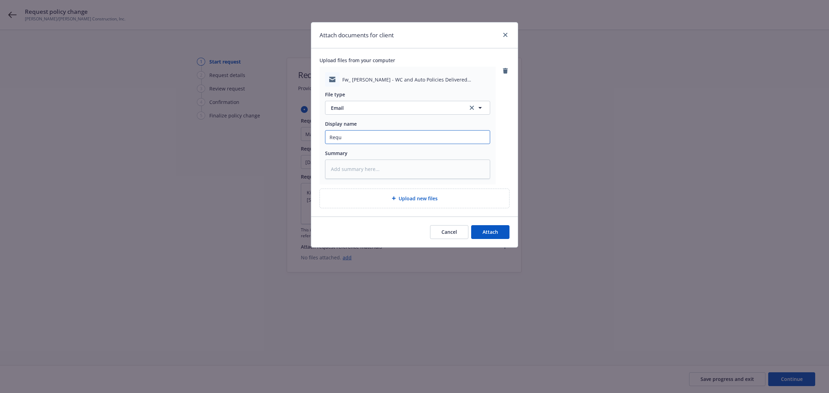
type textarea "x"
type input "Reque"
type textarea "x"
type input "Reques"
type textarea "x"
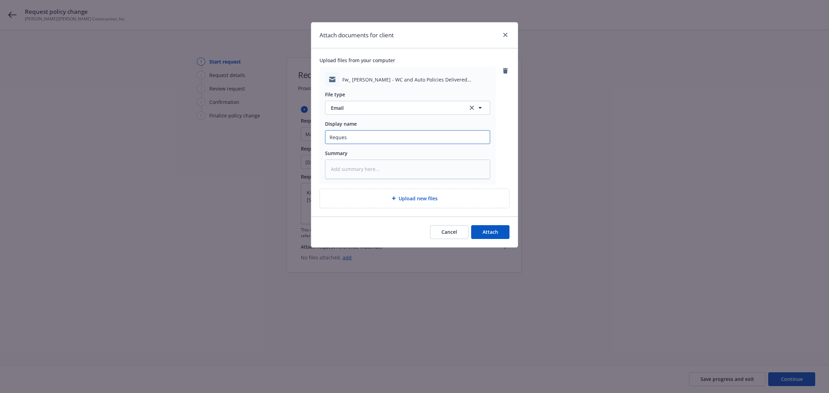
type input "Request"
type textarea "x"
type input "Request"
type textarea "x"
type input "Request t"
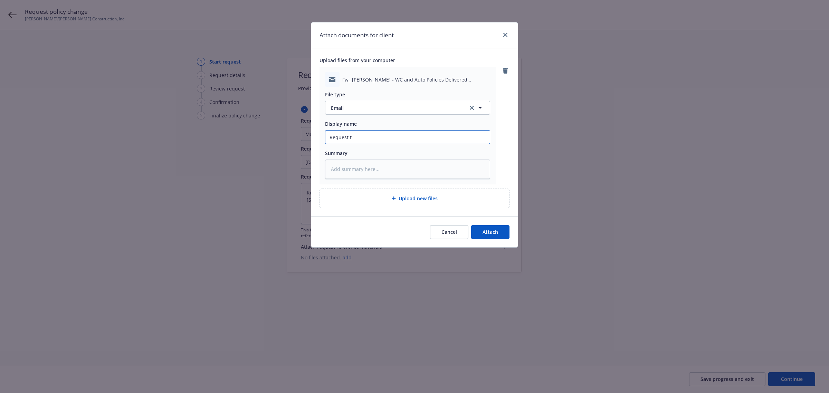
type textarea "x"
type input "Request to"
type textarea "x"
type input "Request to"
type textarea "x"
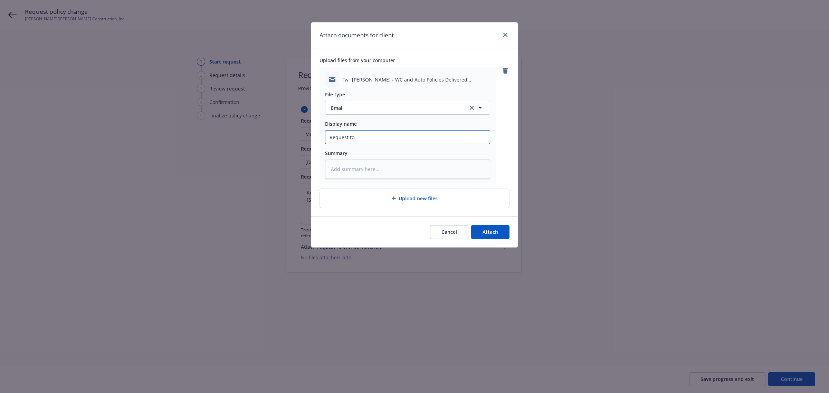
type input "Request to R"
type textarea "x"
type input "Request to Re"
type textarea "x"
type input "Request to Rev"
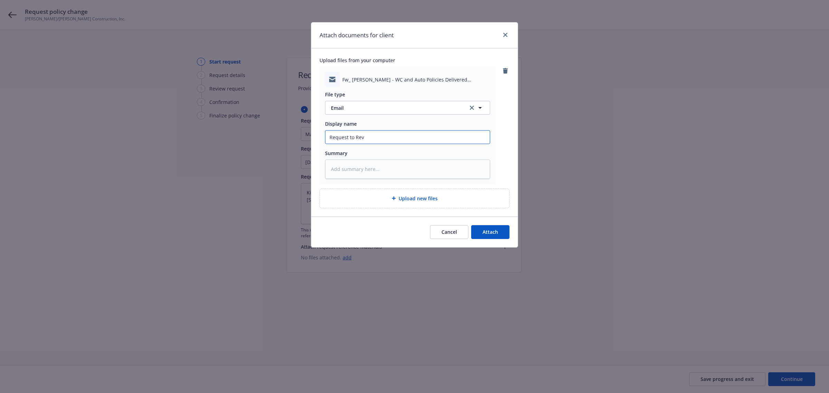
type textarea "x"
type input "Request to Revi"
type textarea "x"
type input "Request to Revis"
type textarea "x"
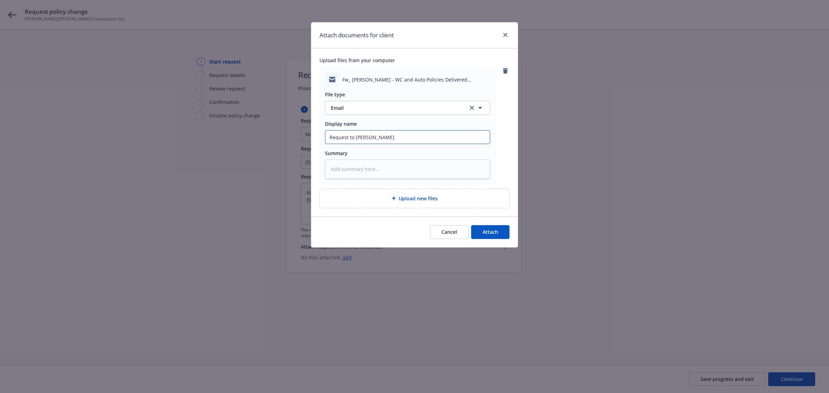
type input "Request to Revise"
type textarea "x"
type input "Request to Revise"
type textarea "x"
type input "Request to Revise M"
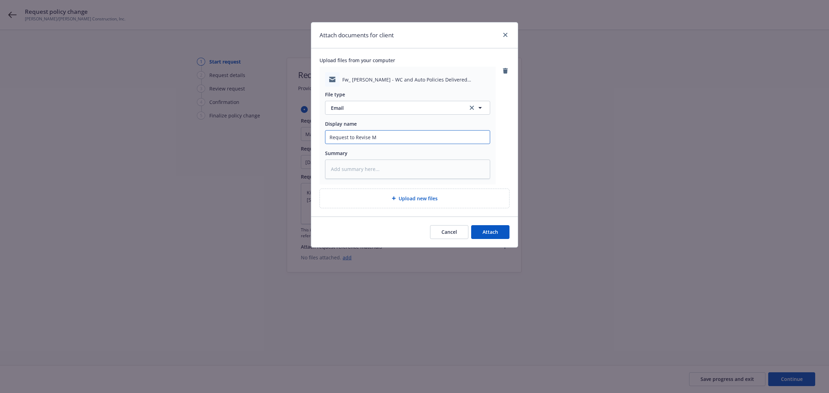
type textarea "x"
type input "Request to Revise Ma"
type textarea "x"
type input "Request to Revise Mai"
type textarea "x"
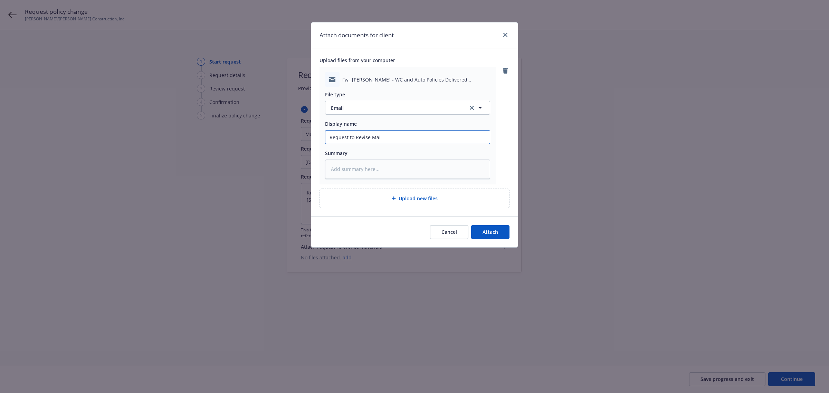
type input "Request to Revise Mail"
type textarea "x"
type input "Request to Revise Maili"
type textarea "x"
type input "Request to Revise Mailin"
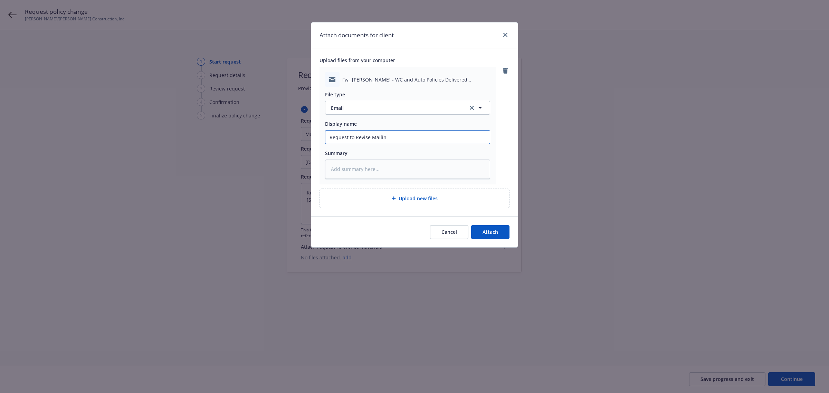
type textarea "x"
type input "Request to Revise Mailing"
type textarea "x"
type input "Request to Revise Mailing"
type textarea "x"
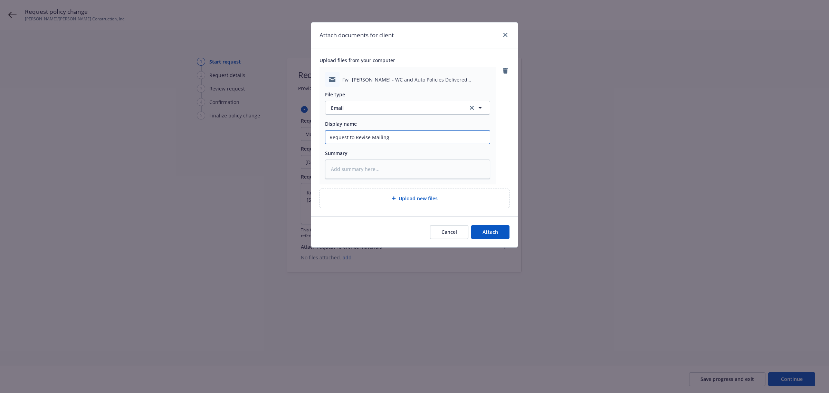
type input "Request to Revise Mailing A"
type textarea "x"
type input "Request to Revise Mailing Ad"
type textarea "x"
type input "Request to Revise Mailing Add"
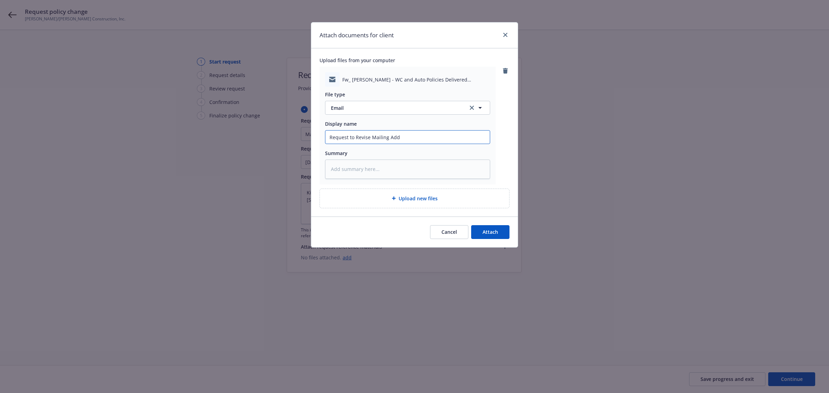
type textarea "x"
type input "Request to Revise Mailing Addr"
type textarea "x"
type input "Request to Revise Mailing Addre"
type textarea "x"
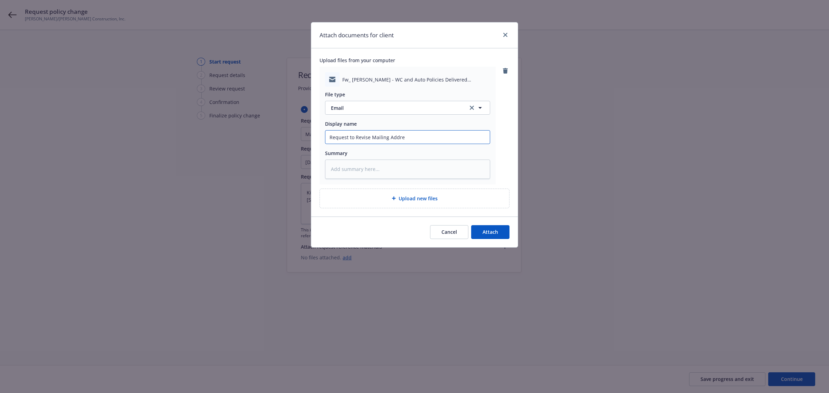
type input "Request to Revise Mailing Addres"
type textarea "x"
type input "Request to Revise Mailing Address"
type textarea "x"
type input "Request to Revise Mailing Address"
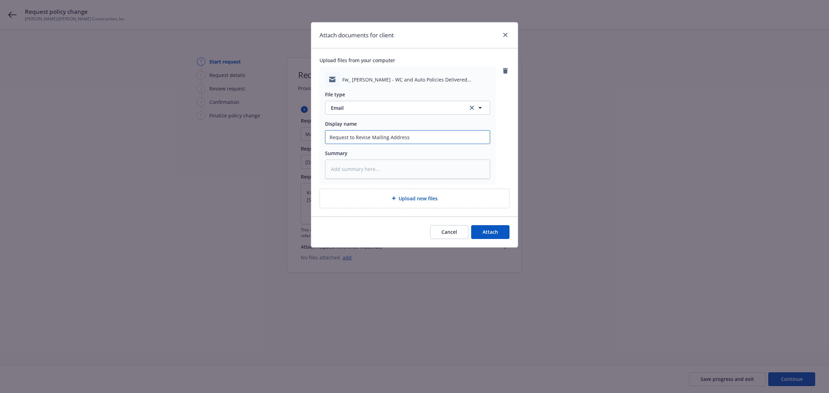
type textarea "x"
type input "Request to Revise Mailing Address -"
type textarea "x"
type input "Request to Revise Mailing Address -"
type textarea "x"
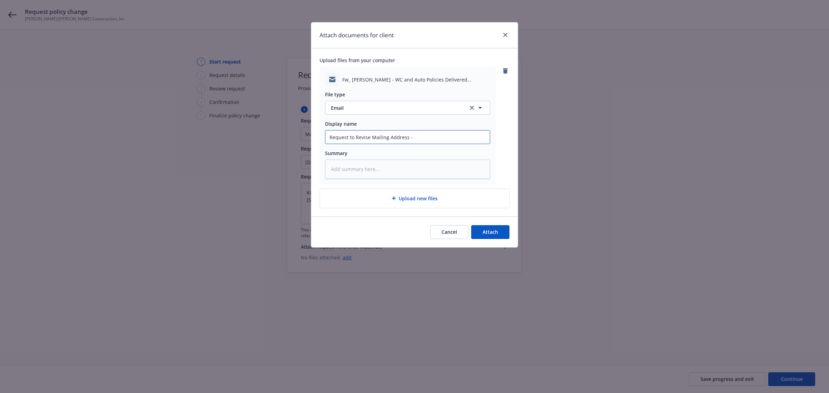
type input "Request to Revise Mailing Address - A"
type textarea "x"
type input "Request to Revise Mailing Address - Au"
type textarea "x"
type input "Request to Revise Mailing Address - Aut"
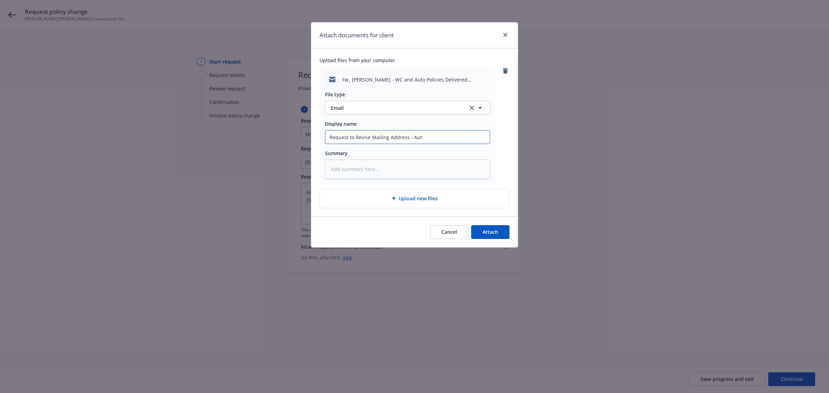
type textarea "x"
type input "Request to Revise Mailing Address - Auto"
type textarea "x"
type input "Request to Revise Mailing Address - Auto"
type textarea "x"
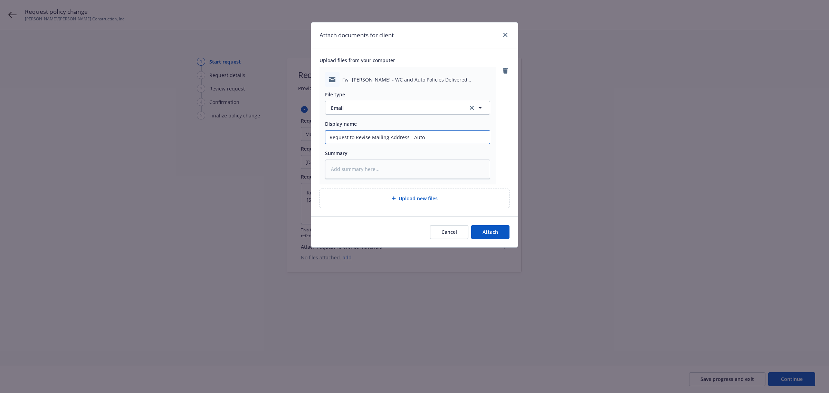
type input "Request to Revise Mailing Address - Auto"
type textarea "x"
type input "Request to Revise Mailing Address - Aut"
type textarea "x"
type input "Request to Revise Mailing Address - Au"
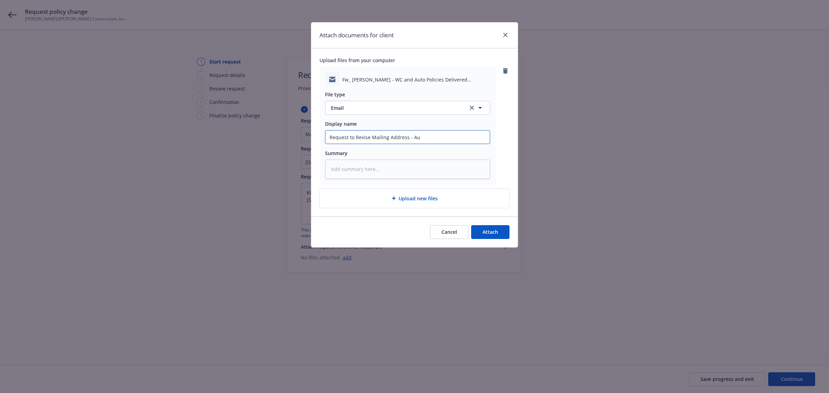
type textarea "x"
type input "Request to Revise Mailing Address - A"
type textarea "x"
type input "Request to Revise Mailing Address - A2"
type textarea "x"
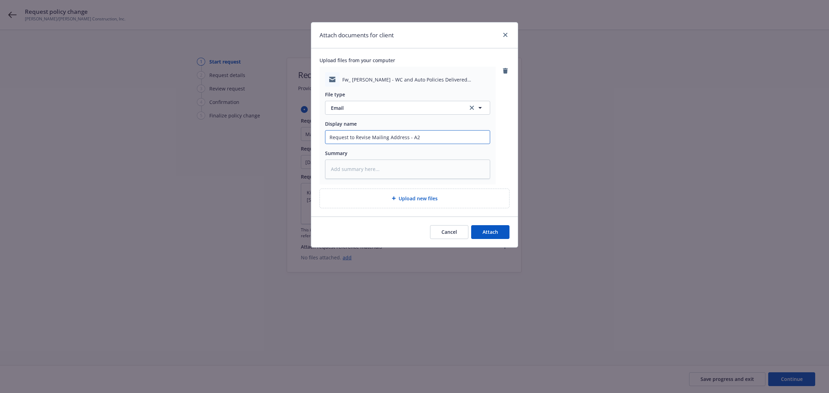
type input "Request to Revise Mailing Address - A"
type textarea "x"
type input "Request to Revise Mailing Address -"
type textarea "x"
type input "Request to Revise Mailing Address - 2"
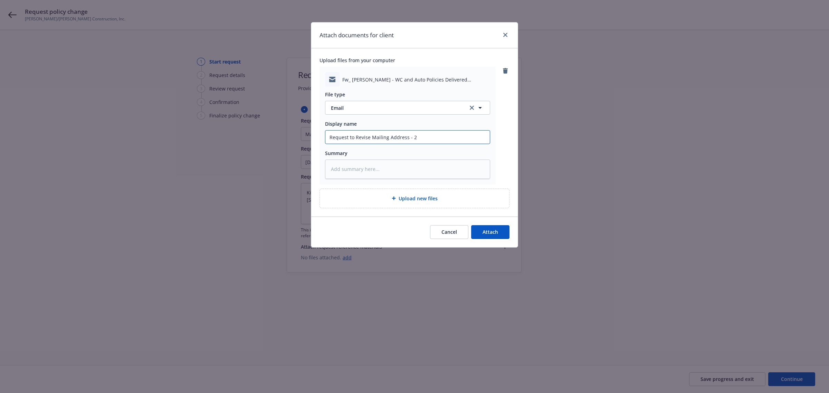
type textarea "x"
type input "Request to Revise Mailing Address - 25"
type textarea "x"
type input "Request to Revise Mailing Address - 25-"
type textarea "x"
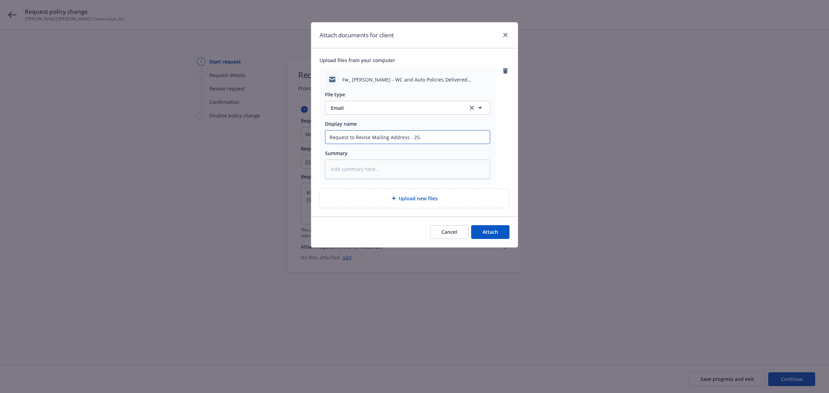
type input "Request to Revise Mailing Address - 25-2"
type textarea "x"
type input "Request to Revise Mailing Address - 25-26"
type textarea "x"
type input "Request to Revise Mailing Address - 25-26"
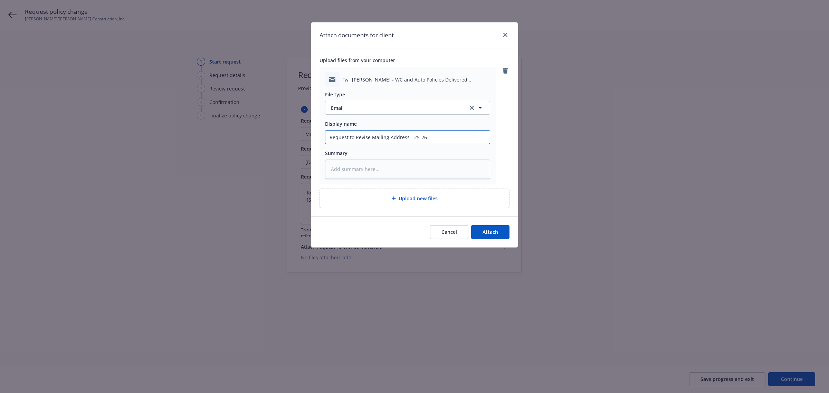
type textarea "x"
type input "Request to Revise Mailing Address - 25-26 A"
type textarea "x"
type input "Request to Revise Mailing Address - 25-26 Au"
type textarea "x"
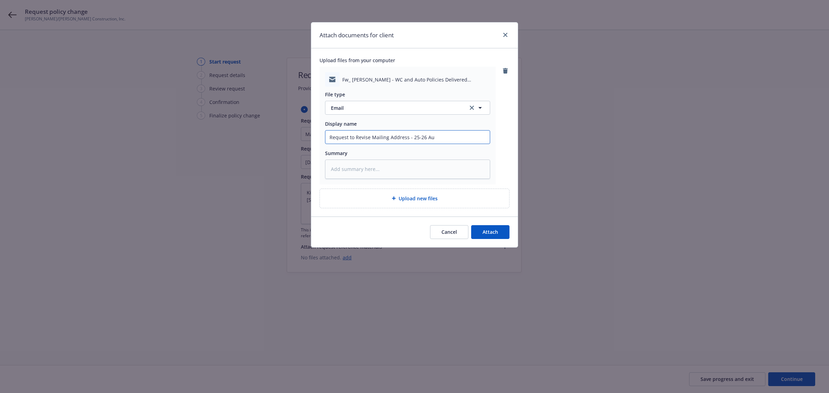
type input "Request to Revise Mailing Address - 25-26 Aut"
type textarea "x"
type input "Request to Revise Mailing Address - 25-26 Auto"
type textarea "x"
type input "Request to Revise Mailing Address - 25-26 Auto"
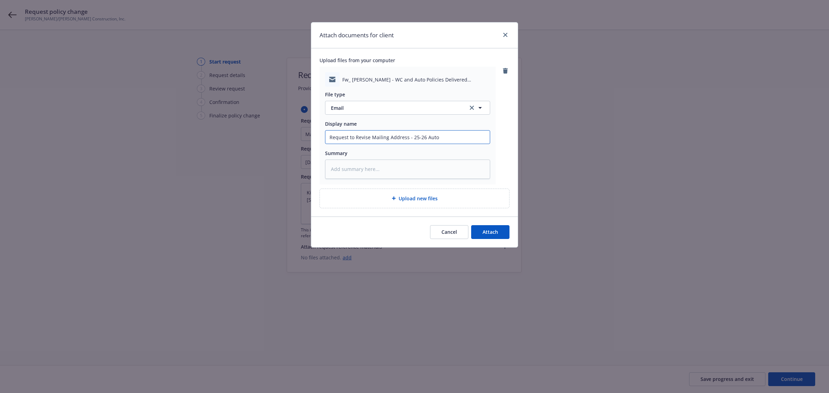
type textarea "x"
type input "Request to Revise Mailing Address - 25-26 Auto P"
type textarea "x"
type input "Request to Revise Mailing Address - 25-26 Auto Po"
type textarea "x"
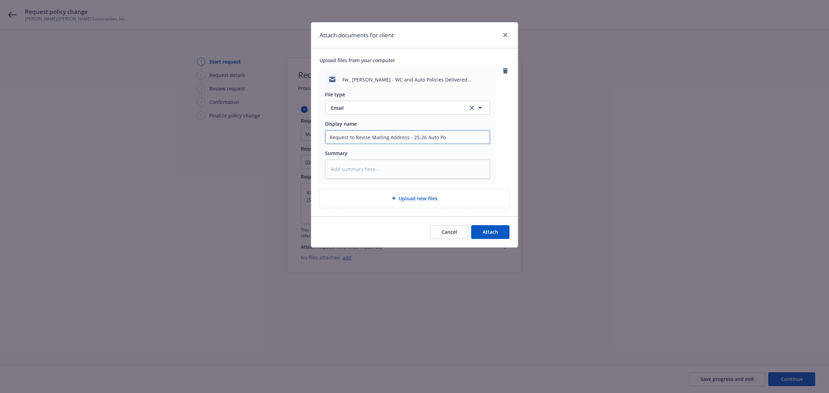
type input "Request to Revise Mailing Address - 25-26 Auto Pol"
type textarea "x"
type input "Request to Revise Mailing Address - 25-26 Auto Poli"
type textarea "x"
type input "Request to Revise Mailing Address - 25-26 Auto Polic"
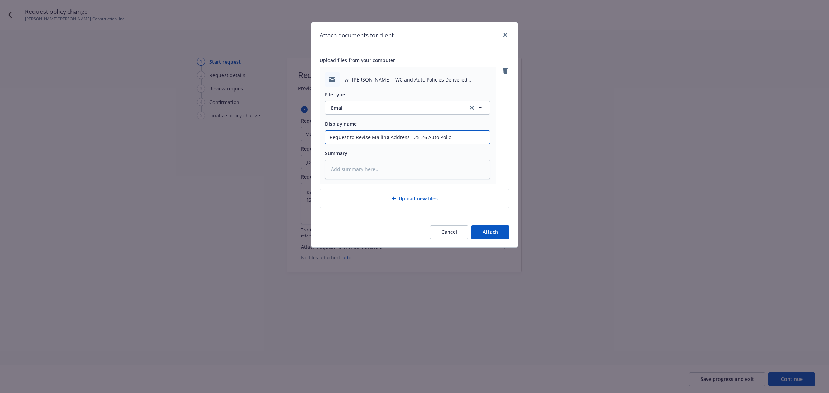
type textarea "x"
type input "Request to Revise Mailing Address - 25-26 Auto Policy"
click at [484, 237] on button "Attach" at bounding box center [490, 232] width 38 height 14
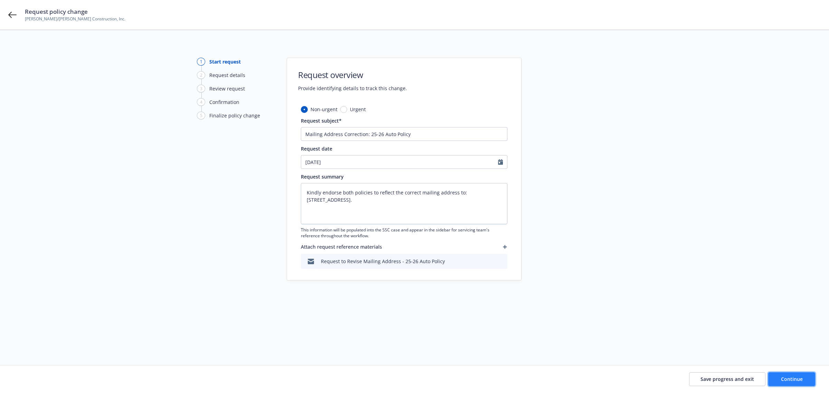
click at [784, 375] on button "Continue" at bounding box center [791, 379] width 47 height 14
type textarea "x"
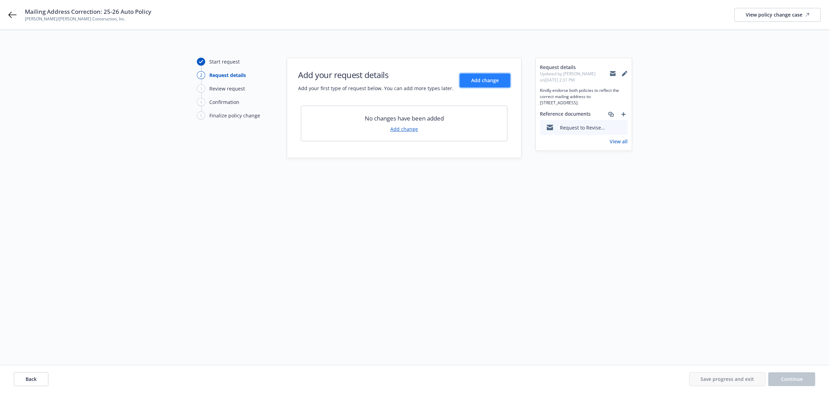
click at [477, 83] on span "Add change" at bounding box center [485, 80] width 28 height 7
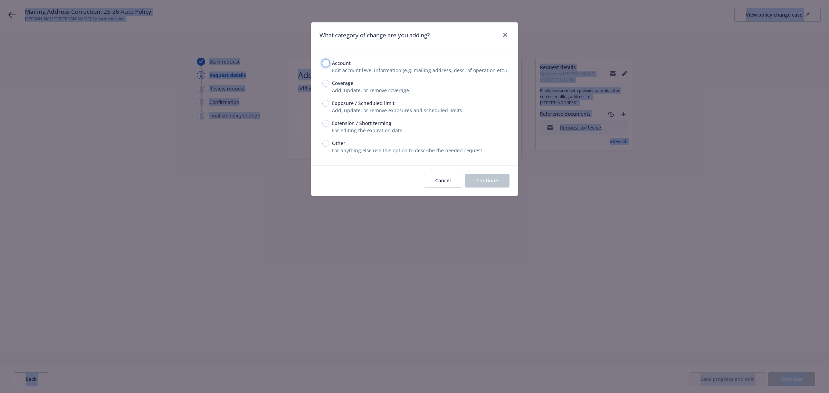
click at [327, 60] on input "Account" at bounding box center [325, 63] width 7 height 7
radio input "true"
click at [495, 185] on button "Continue" at bounding box center [487, 181] width 45 height 14
select select "US"
select select "C-corporation"
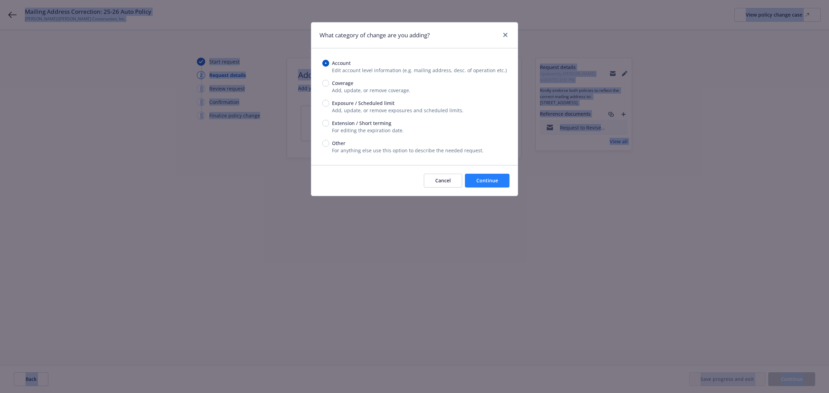
select select "CA"
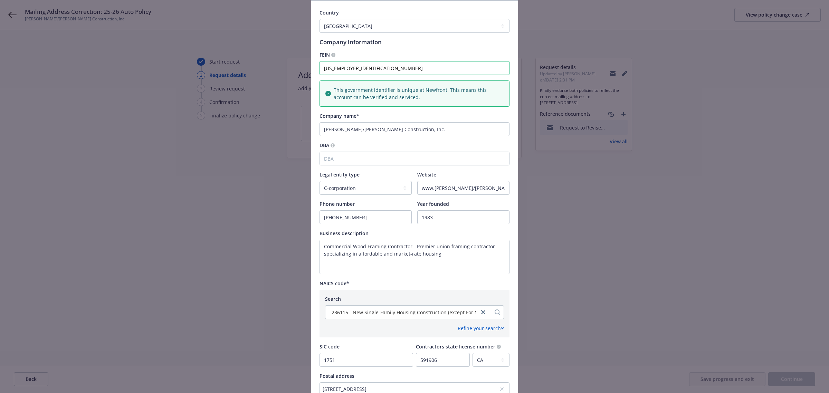
scroll to position [171, 0]
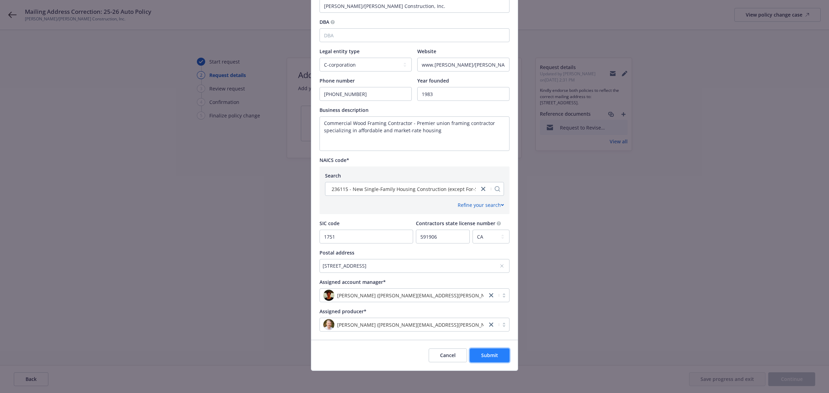
click at [490, 358] on button "Submit" at bounding box center [490, 355] width 40 height 14
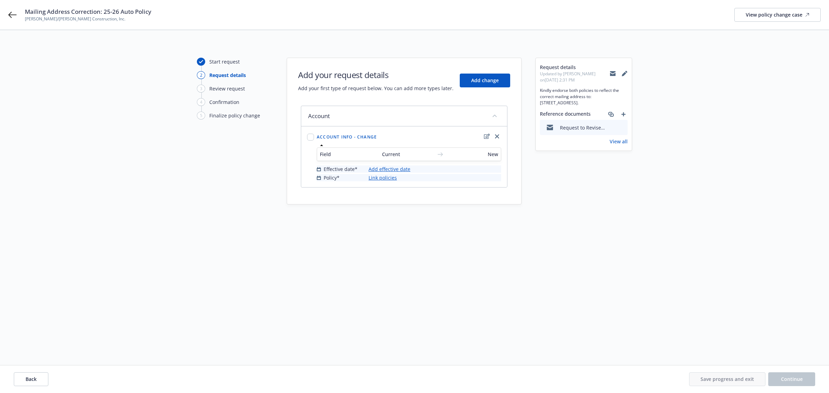
click at [382, 169] on link "Add effective date" at bounding box center [390, 168] width 42 height 7
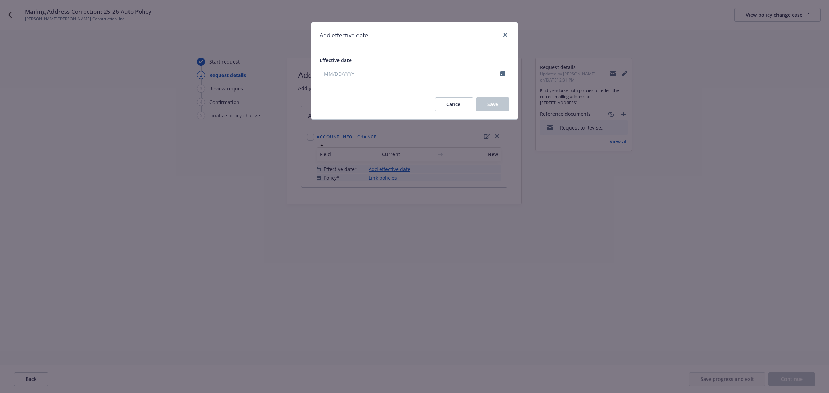
click at [350, 75] on input "Effective date" at bounding box center [410, 73] width 180 height 13
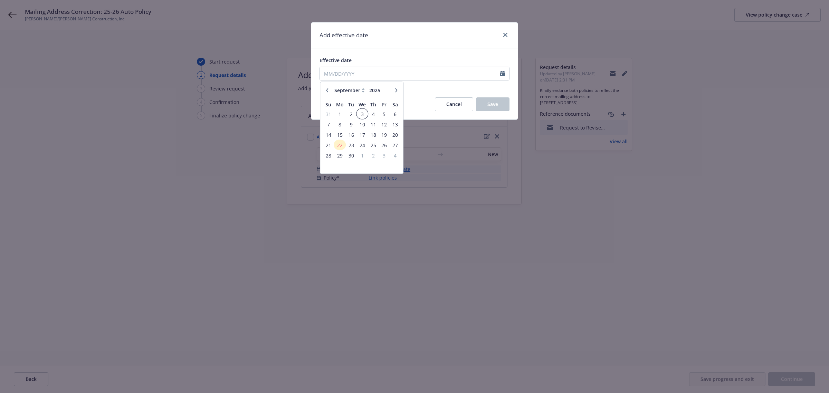
click at [360, 112] on span "3" at bounding box center [362, 113] width 10 height 9
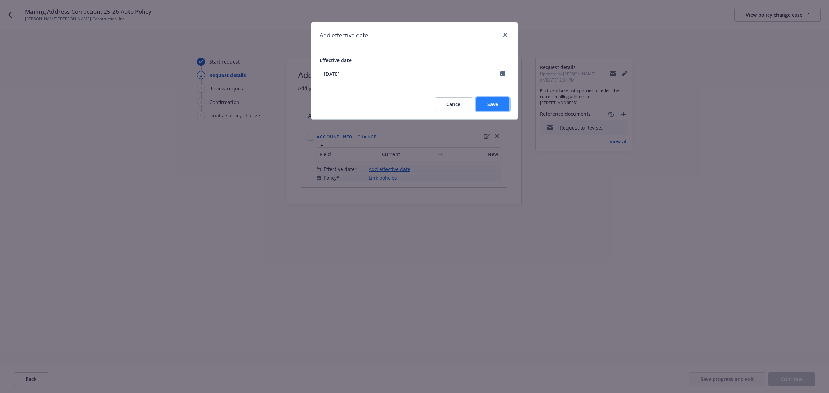
click at [498, 108] on button "Save" at bounding box center [493, 104] width 34 height 14
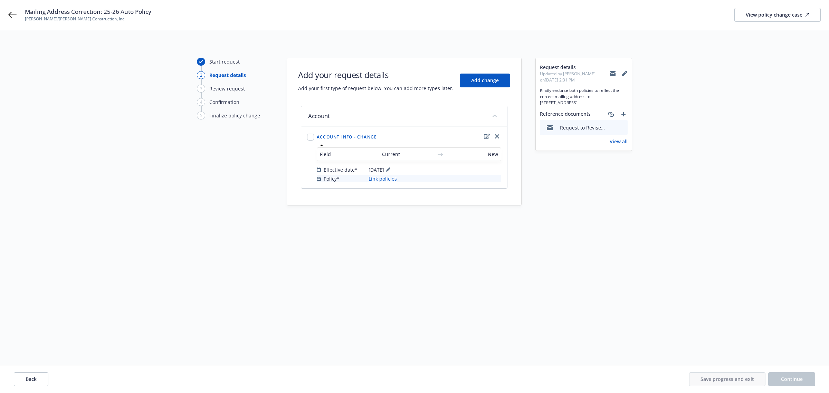
click at [379, 179] on link "Link policies" at bounding box center [383, 178] width 28 height 7
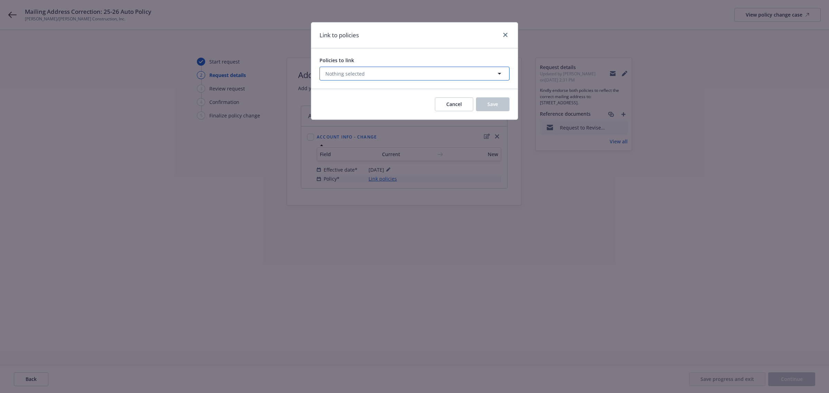
click at [353, 80] on button "Nothing selected" at bounding box center [414, 74] width 190 height 14
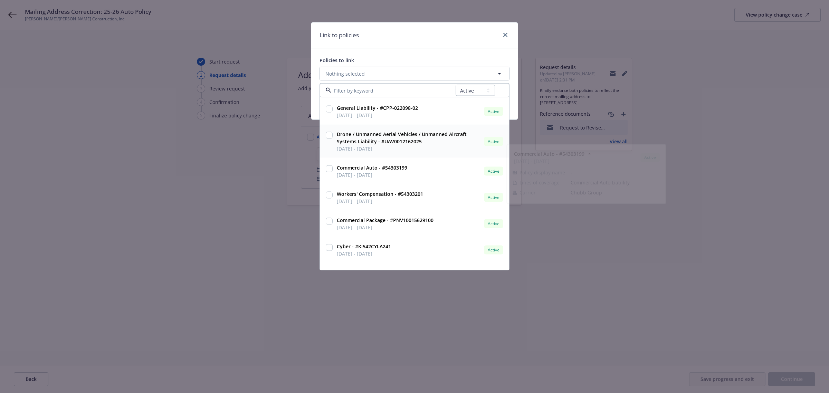
scroll to position [99, 0]
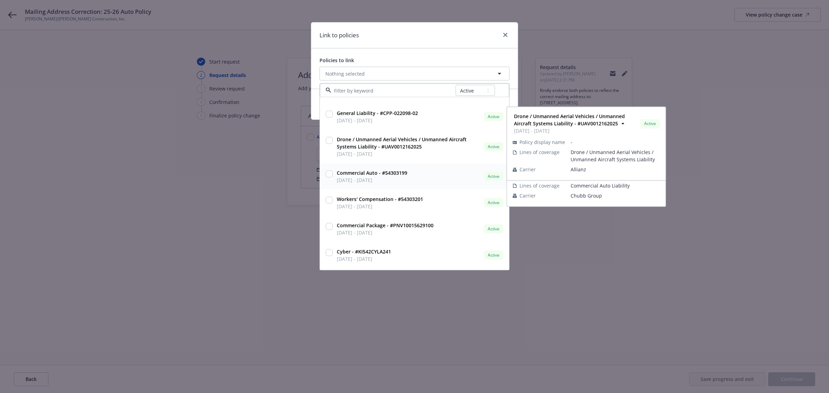
click at [329, 172] on input "checkbox" at bounding box center [329, 174] width 7 height 7
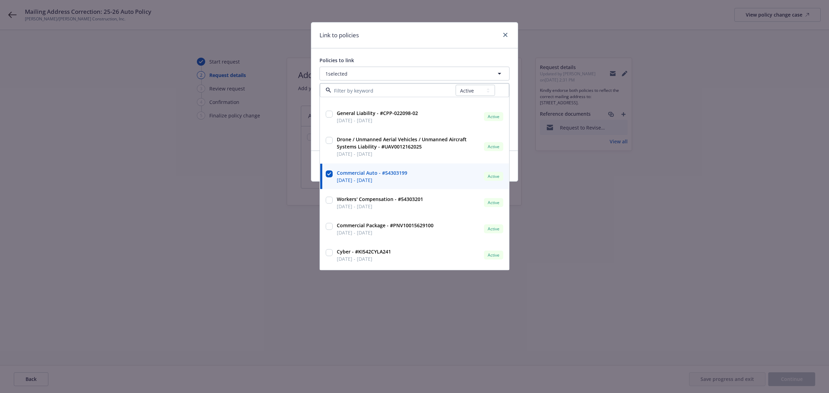
click at [249, 138] on div "Link to policies Policies to link 1 selected All Active Upcoming Expired Cancel…" at bounding box center [414, 196] width 829 height 393
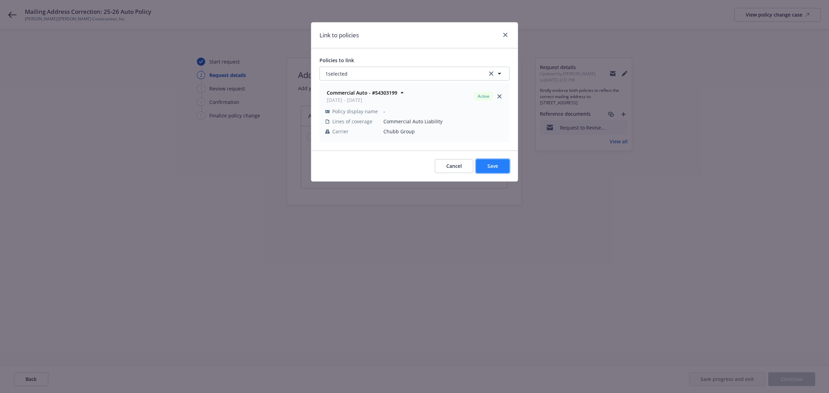
click at [491, 160] on button "Save" at bounding box center [493, 166] width 34 height 14
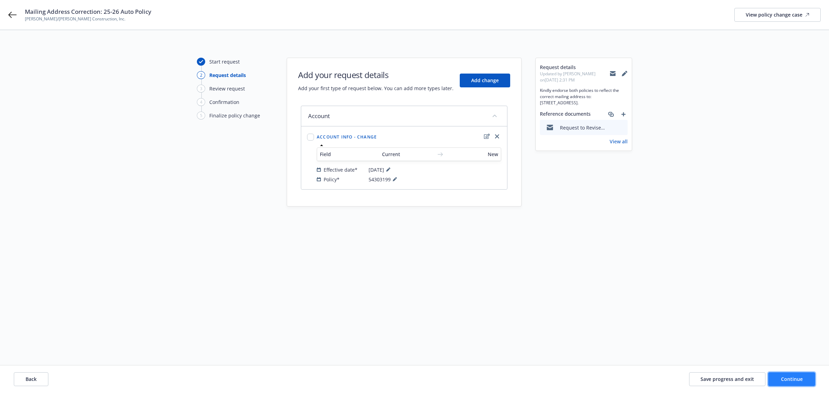
click at [807, 379] on button "Continue" at bounding box center [791, 379] width 47 height 14
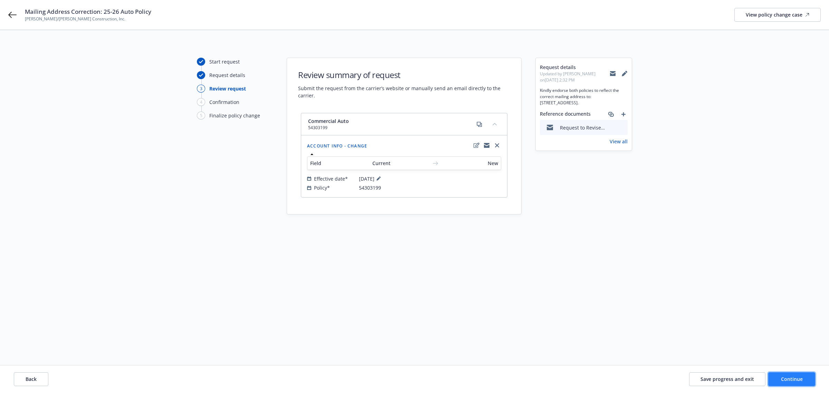
click at [801, 378] on span "Continue" at bounding box center [792, 379] width 22 height 7
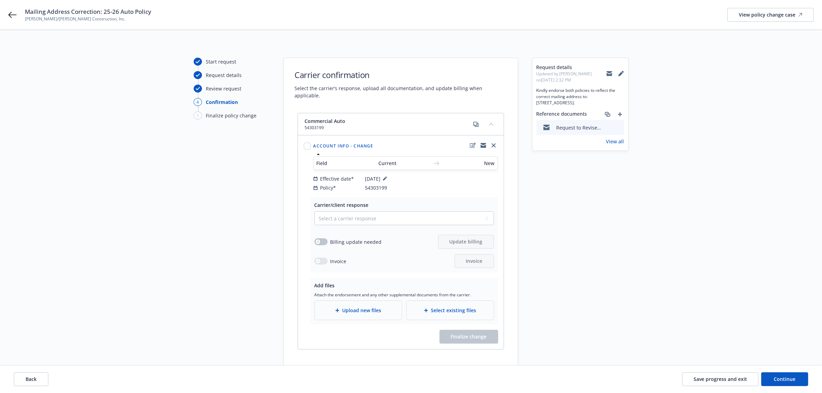
click at [394, 160] on span "Current" at bounding box center [404, 163] width 51 height 7
click at [326, 143] on span "Account info - Change" at bounding box center [344, 146] width 60 height 6
click at [304, 143] on input "checkbox" at bounding box center [307, 146] width 7 height 7
click at [609, 74] on icon at bounding box center [610, 74] width 6 height 3
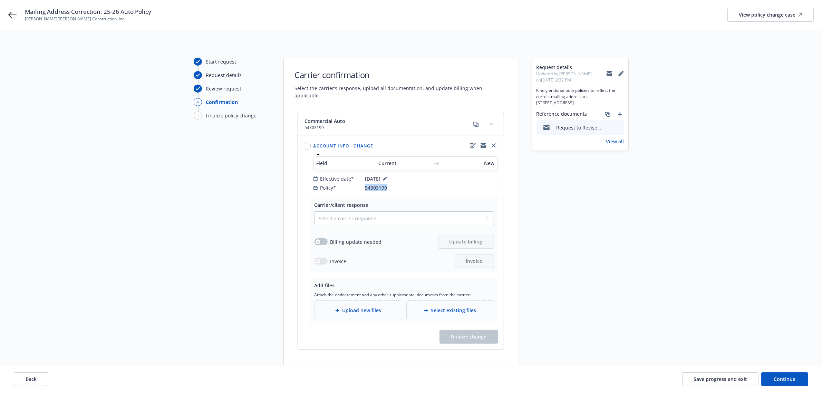
drag, startPoint x: 365, startPoint y: 180, endPoint x: 389, endPoint y: 182, distance: 24.6
click at [389, 184] on div "Policy* 54303199" at bounding box center [406, 187] width 184 height 7
copy div "54303199"
click at [17, 16] on div "Mailing Address Correction: 25-26 Auto Policy Elliott/Drinkward Construction, I…" at bounding box center [411, 15] width 822 height 30
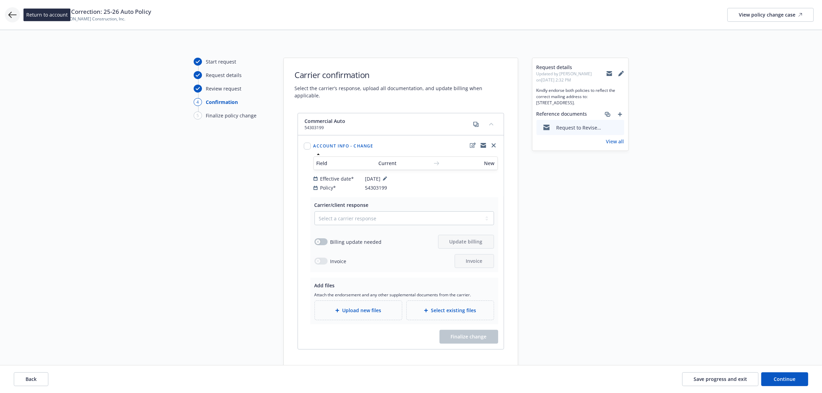
click at [13, 16] on icon at bounding box center [12, 15] width 8 height 8
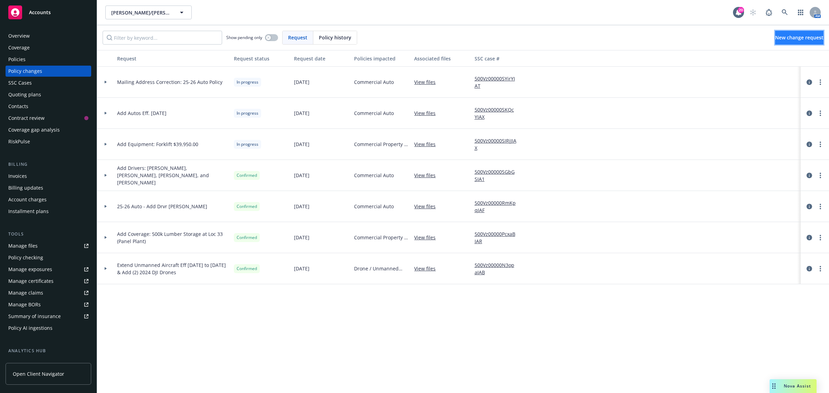
click at [785, 37] on span "New change request" at bounding box center [799, 37] width 48 height 7
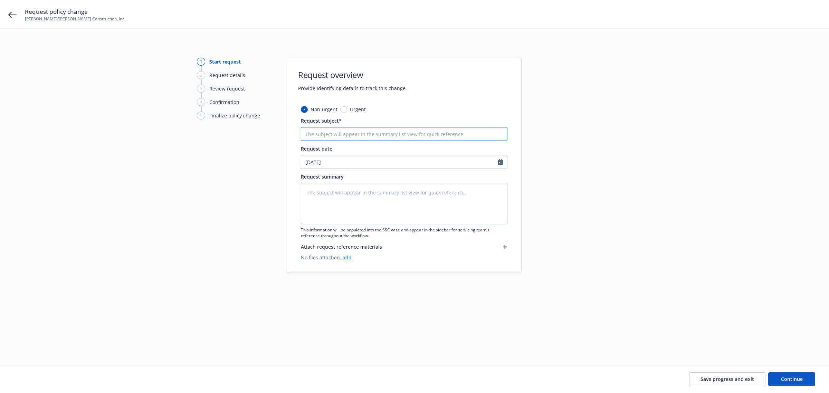
click at [350, 135] on input "Request subject*" at bounding box center [404, 134] width 207 height 14
click at [8, 13] on icon at bounding box center [12, 15] width 8 height 8
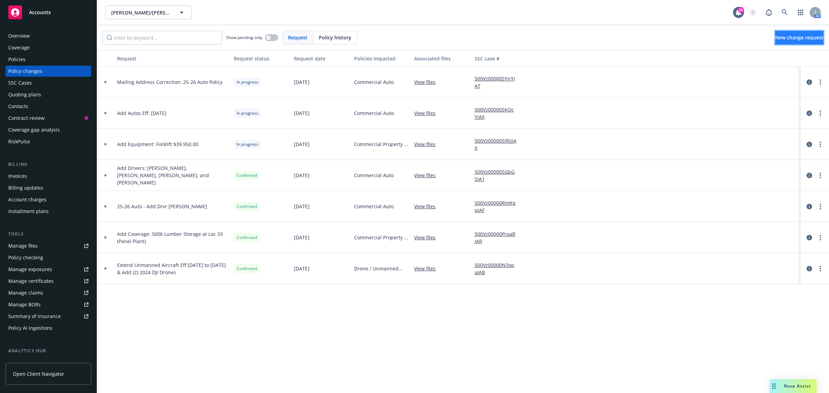
click at [784, 40] on span "New change request" at bounding box center [799, 37] width 48 height 7
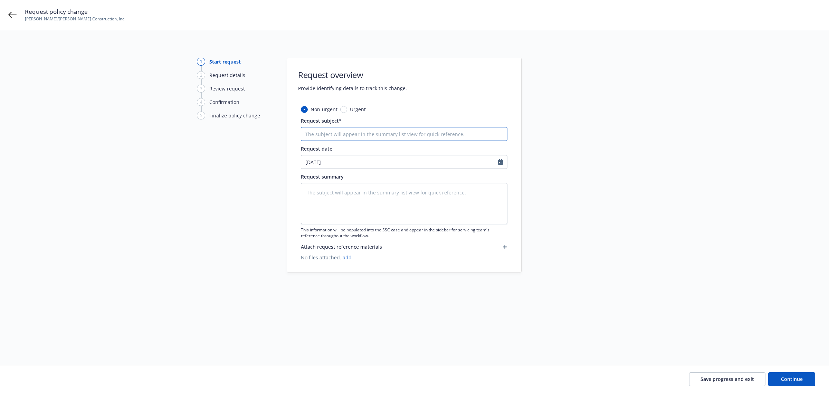
click at [314, 131] on input "Request subject*" at bounding box center [404, 134] width 207 height 14
click at [313, 193] on textarea at bounding box center [404, 203] width 207 height 41
paste textarea "Kindly endorse both policies to reflect the correct mailing address to: 13806 S…"
click at [345, 255] on link "add" at bounding box center [347, 257] width 9 height 7
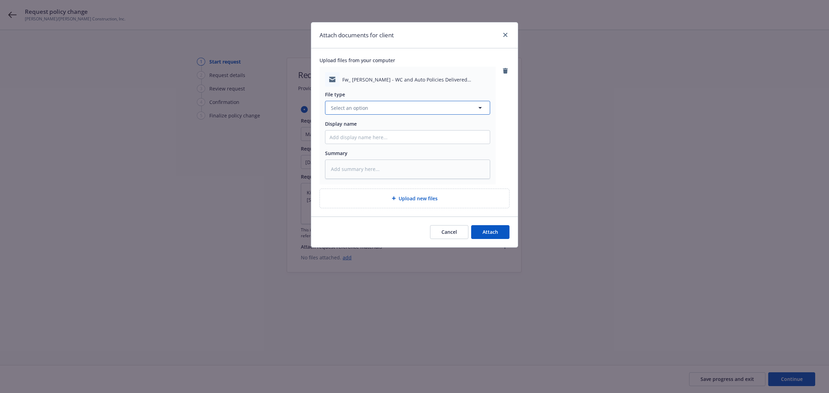
click at [341, 111] on span "Select an option" at bounding box center [349, 107] width 37 height 7
click at [451, 132] on div "Email" at bounding box center [407, 127] width 164 height 18
click at [374, 141] on input "Display name" at bounding box center [407, 137] width 164 height 13
paste input "Request to Revise Mailing Address - 25-26 Auto Policy.msg"
click at [431, 138] on input "Request to Revise Mailing Address - 25-26 Auto Policy.msg" at bounding box center [407, 137] width 164 height 13
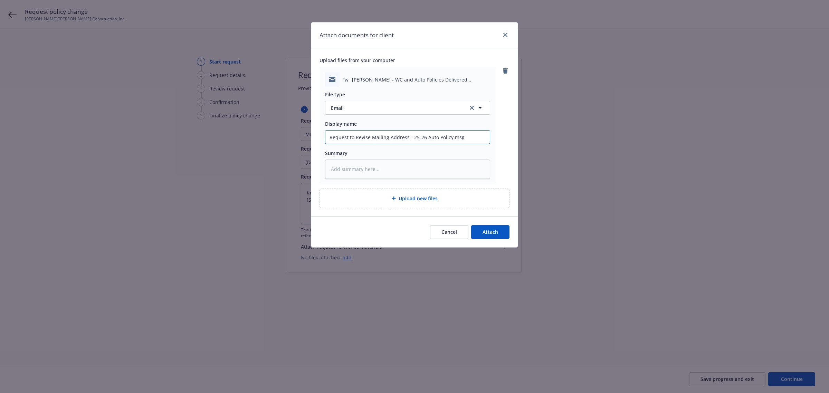
click at [431, 138] on input "Request to Revise Mailing Address - 25-26 Auto Policy.msg" at bounding box center [407, 137] width 164 height 13
click at [465, 138] on input "Request to Revise Mailing Address - 25-26 WC Policy.msg" at bounding box center [407, 137] width 164 height 13
click at [501, 236] on button "Attach" at bounding box center [490, 232] width 38 height 14
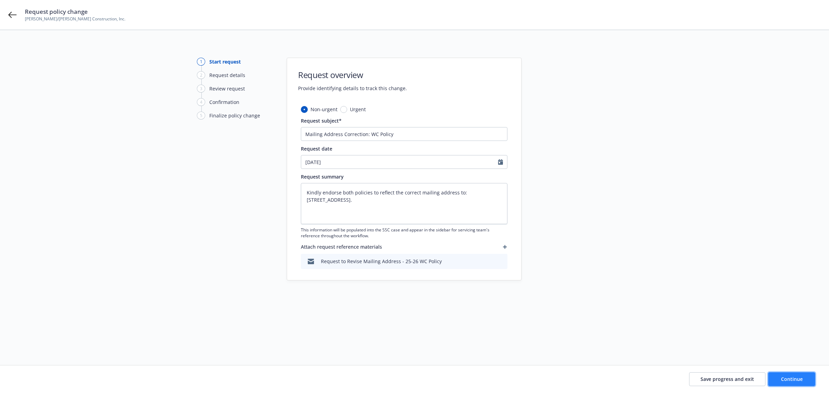
click at [801, 381] on span "Continue" at bounding box center [792, 379] width 22 height 7
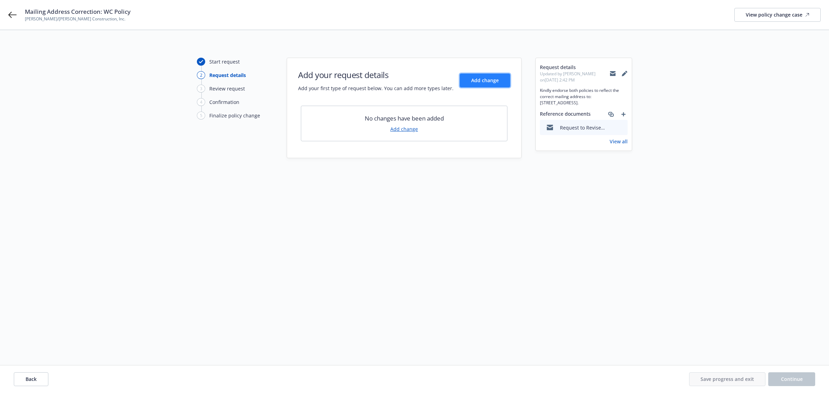
click at [482, 78] on span "Add change" at bounding box center [485, 80] width 28 height 7
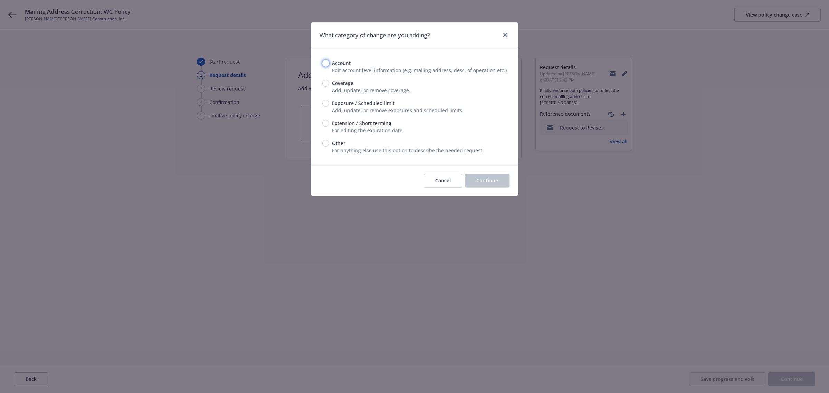
click at [328, 61] on input "Account" at bounding box center [325, 63] width 7 height 7
click at [497, 185] on button "Continue" at bounding box center [487, 181] width 45 height 14
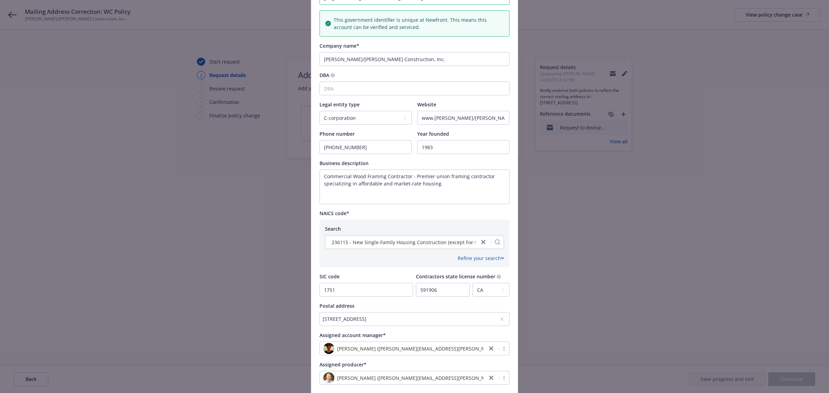
scroll to position [171, 0]
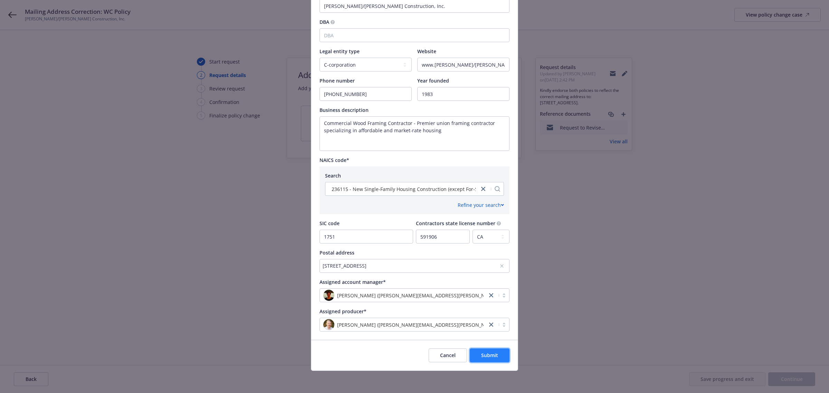
click at [485, 353] on span "Submit" at bounding box center [489, 355] width 17 height 7
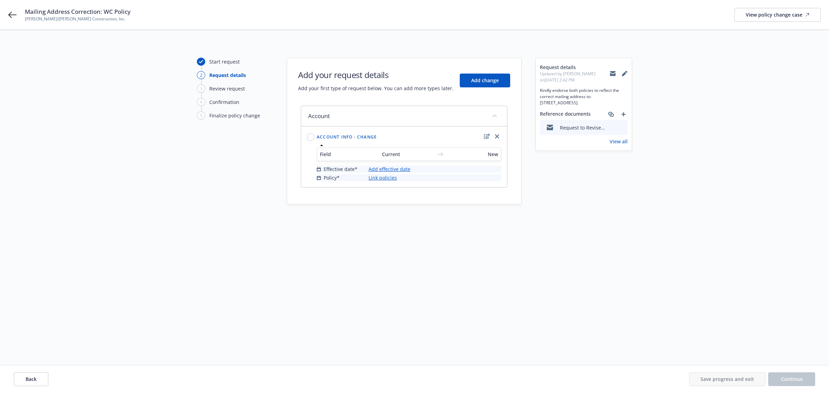
click at [373, 167] on link "Add effective date" at bounding box center [390, 168] width 42 height 7
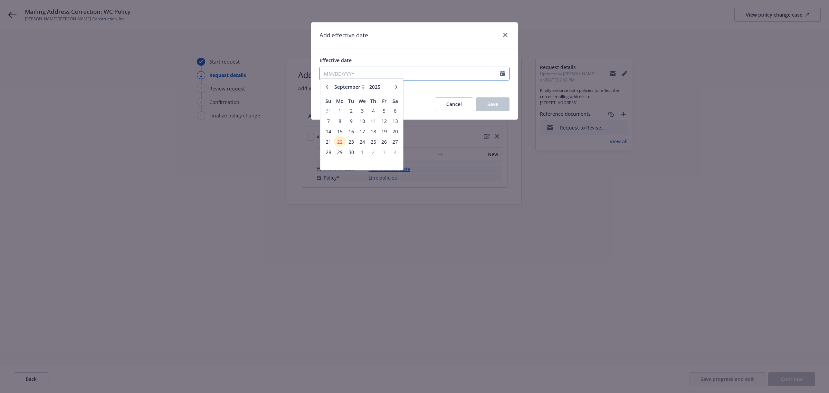
click at [402, 72] on input "Effective date" at bounding box center [410, 73] width 180 height 13
click at [360, 113] on span "3" at bounding box center [362, 113] width 10 height 9
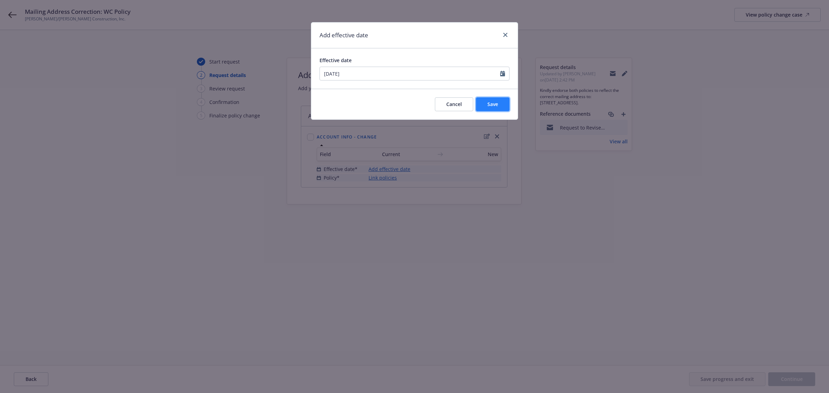
click at [494, 105] on span "Save" at bounding box center [492, 104] width 11 height 7
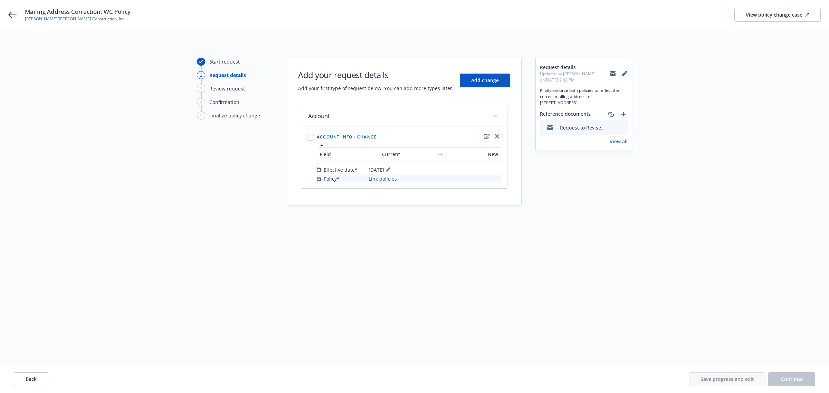
click at [388, 185] on div "Account info - Change Field Current New Effective date* 09/03/2025 Policy* Link…" at bounding box center [404, 157] width 205 height 61
click at [389, 179] on link "Link policies" at bounding box center [383, 178] width 28 height 7
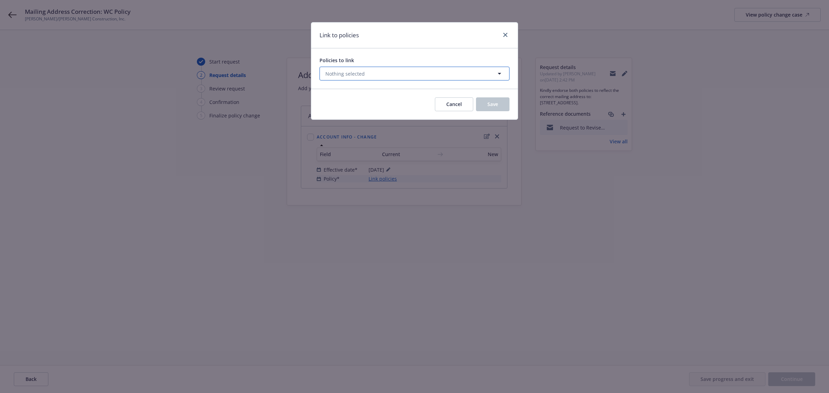
click at [360, 77] on span "Nothing selected" at bounding box center [344, 73] width 39 height 7
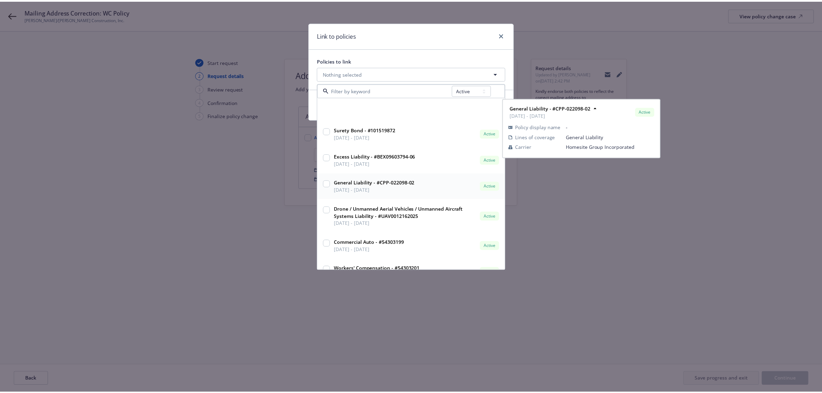
scroll to position [130, 0]
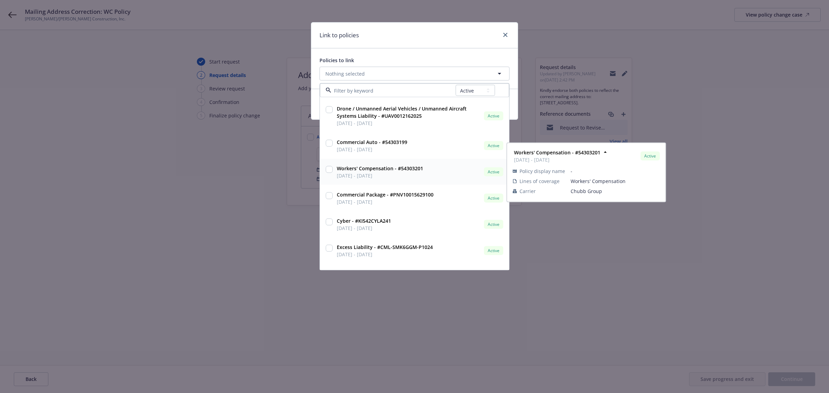
click at [330, 170] on input "checkbox" at bounding box center [329, 169] width 7 height 7
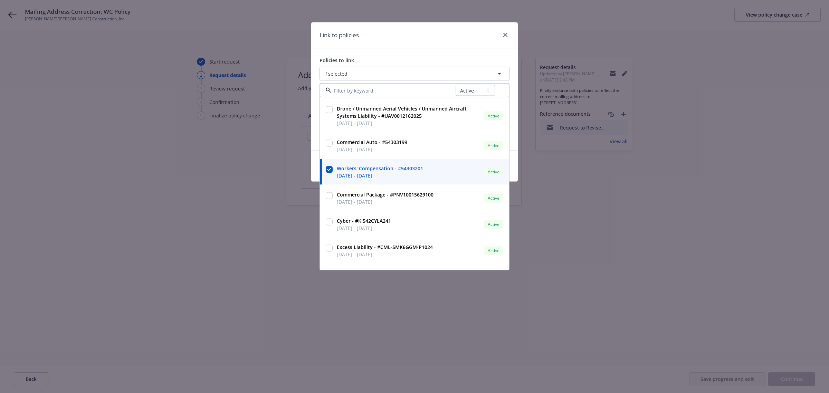
drag, startPoint x: 222, startPoint y: 174, endPoint x: 229, endPoint y: 173, distance: 6.6
click at [224, 174] on div "Link to policies Policies to link 1 selected All Active Upcoming Expired Cancel…" at bounding box center [414, 196] width 829 height 393
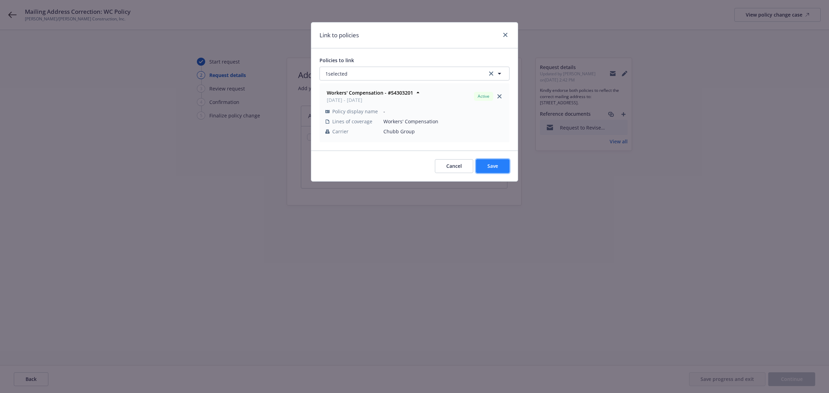
click at [498, 163] on button "Save" at bounding box center [493, 166] width 34 height 14
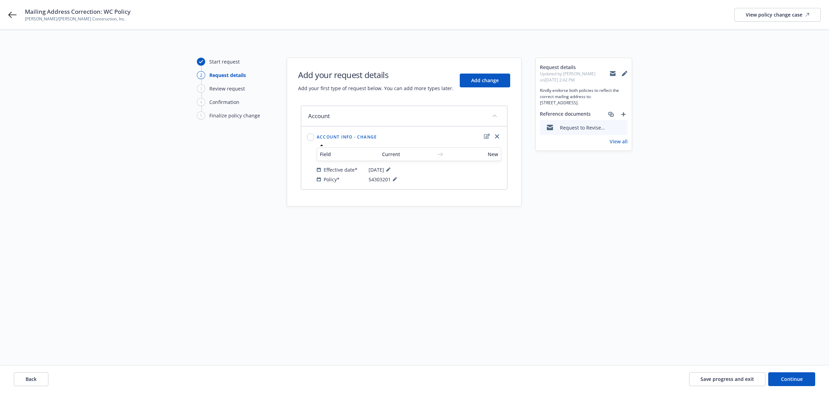
click at [392, 170] on span "09/03/2025" at bounding box center [381, 169] width 24 height 8
click at [390, 169] on icon at bounding box center [388, 170] width 4 height 4
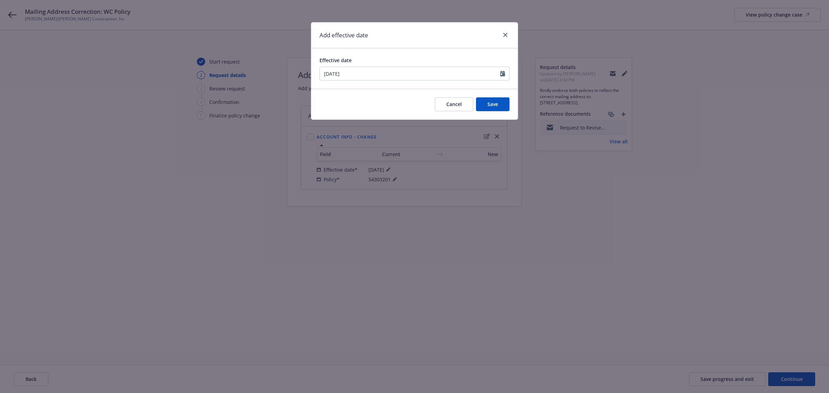
click at [430, 82] on div "Effective date 09/03/2025" at bounding box center [414, 68] width 207 height 40
drag, startPoint x: 429, startPoint y: 66, endPoint x: 427, endPoint y: 69, distance: 3.9
click at [429, 66] on div "Effective date 09/03/2025" at bounding box center [414, 69] width 190 height 24
click at [425, 70] on input "09/03/2025" at bounding box center [410, 73] width 180 height 13
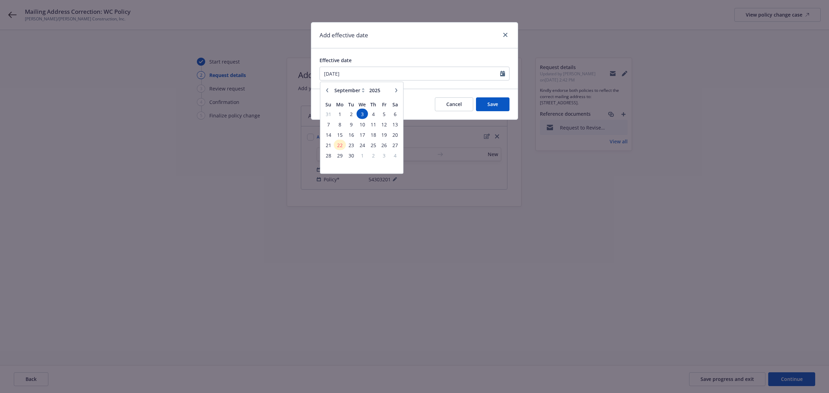
click at [327, 90] on icon "button" at bounding box center [327, 90] width 4 height 4
click at [386, 114] on span "1" at bounding box center [384, 113] width 9 height 9
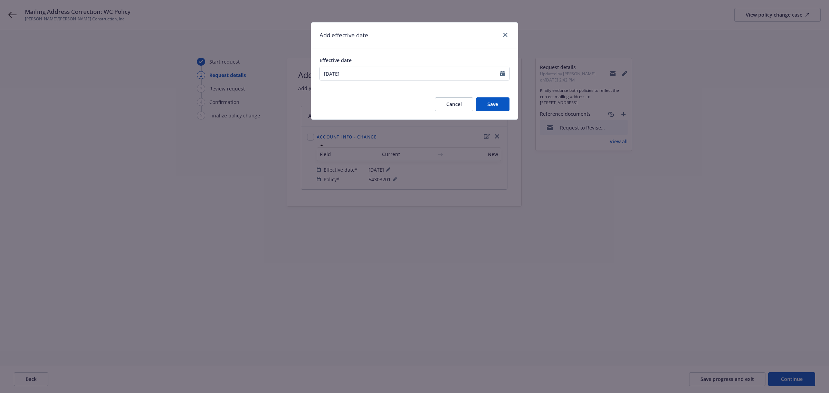
click at [386, 114] on span "1" at bounding box center [384, 113] width 9 height 9
click at [490, 103] on span "Save" at bounding box center [492, 104] width 11 height 7
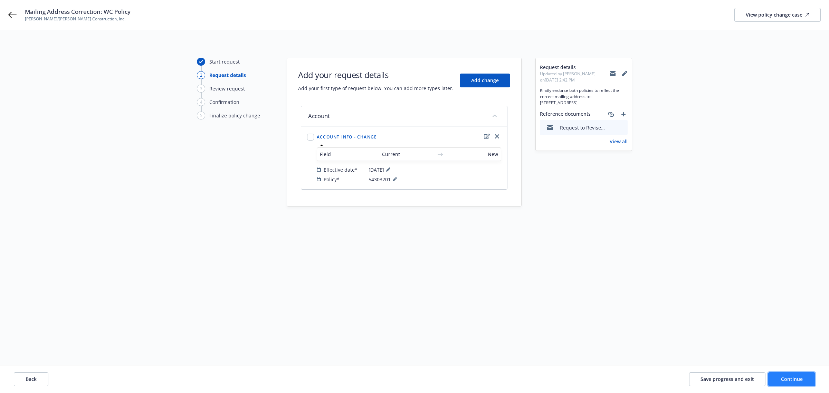
click at [783, 375] on button "Continue" at bounding box center [791, 379] width 47 height 14
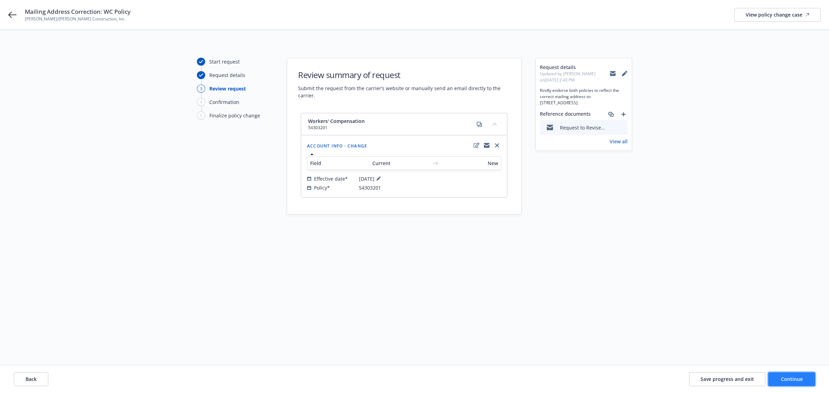
click at [779, 377] on button "Continue" at bounding box center [791, 379] width 47 height 14
